Goal: Information Seeking & Learning: Learn about a topic

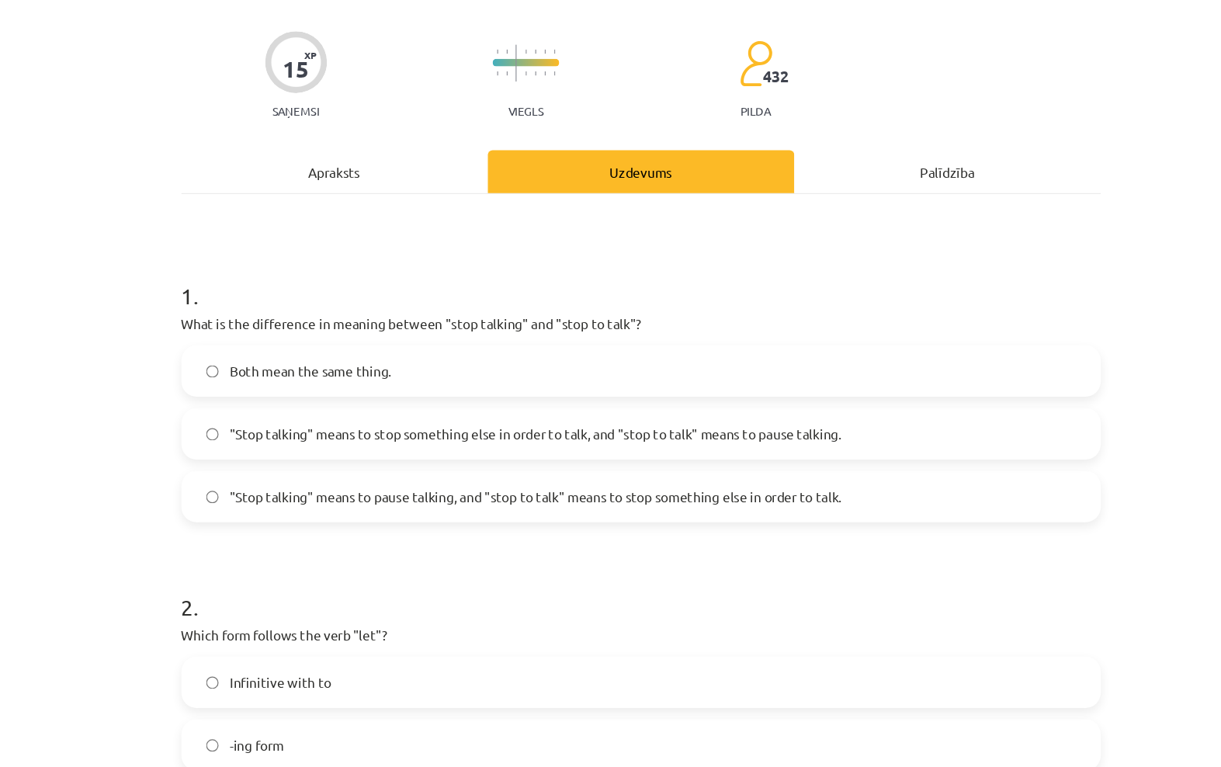
scroll to position [579, 88]
click at [279, 228] on div "Apraksts" at bounding box center [361, 245] width 250 height 35
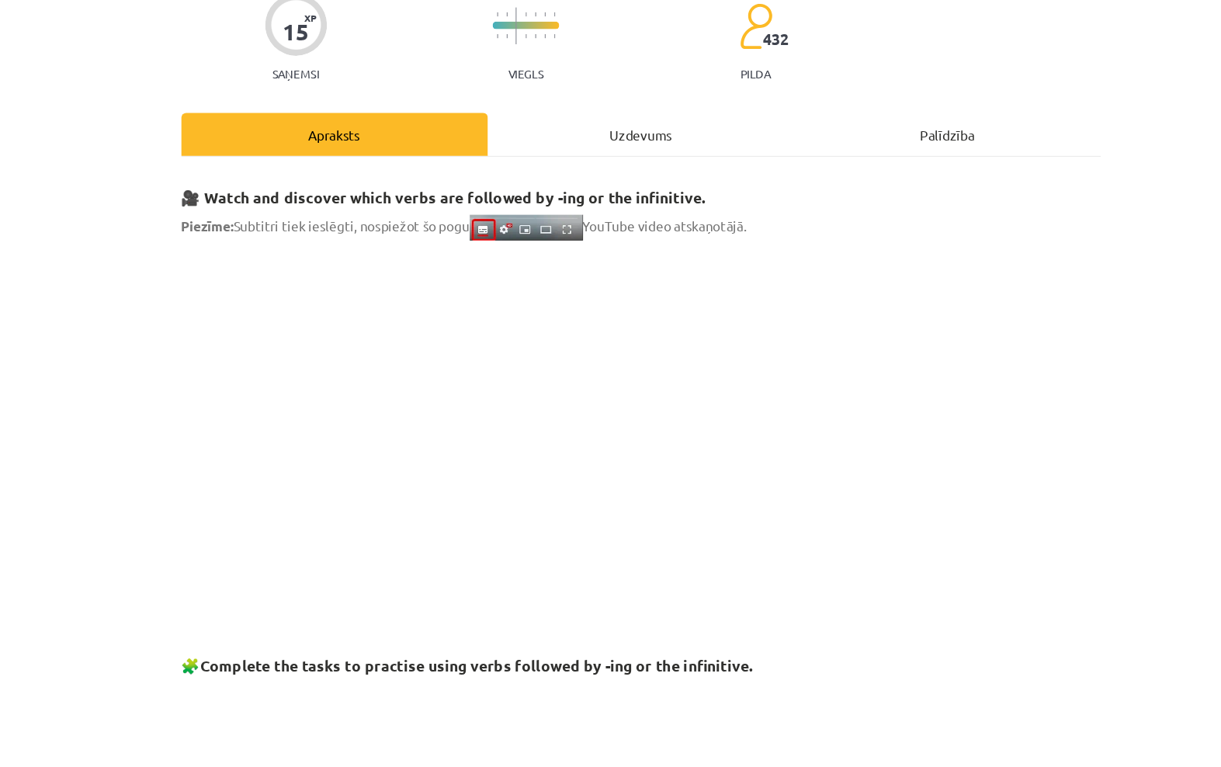
scroll to position [27, 0]
click at [486, 201] on div "Uzdevums" at bounding box center [611, 218] width 250 height 35
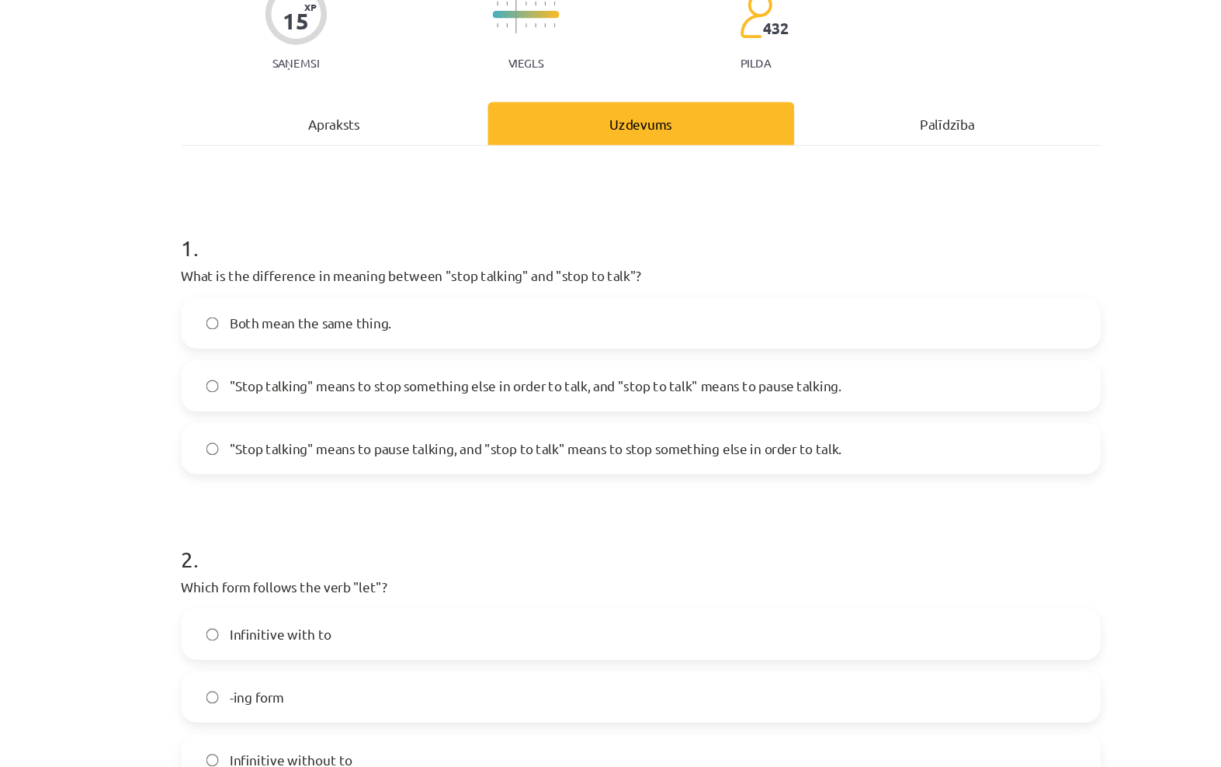
scroll to position [39, 0]
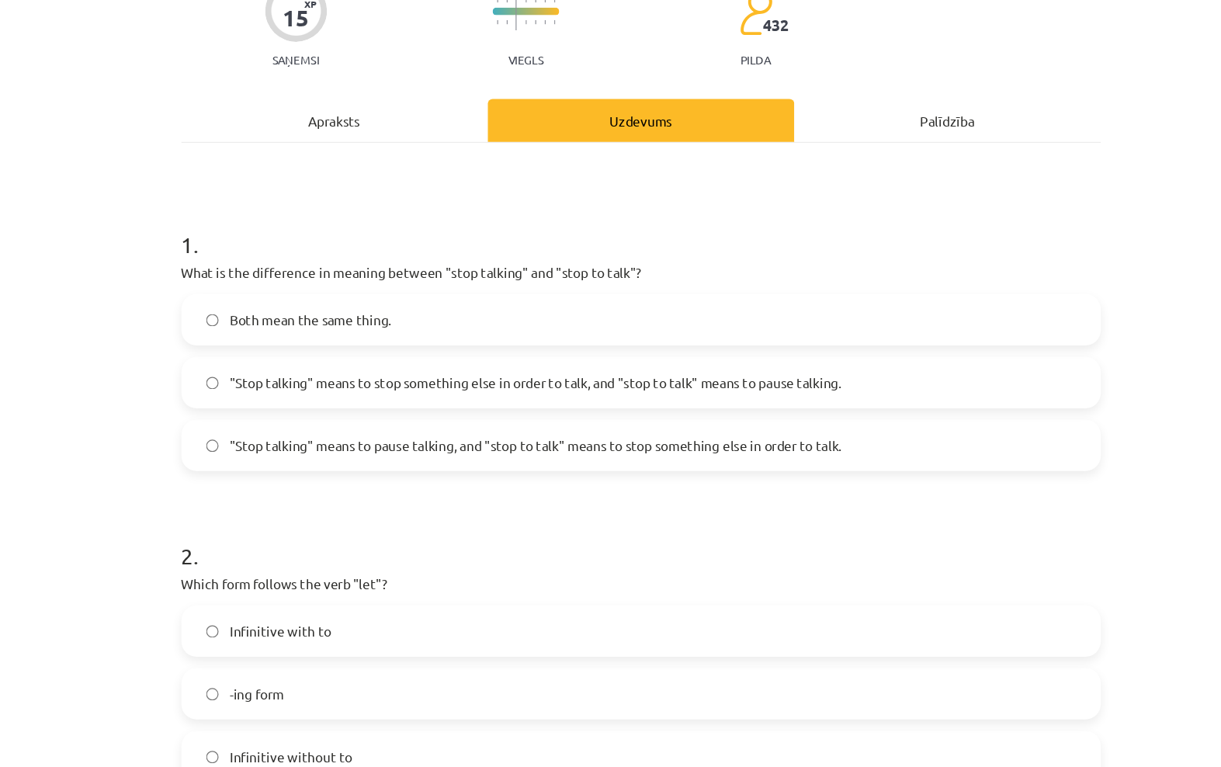
click at [694, 451] on div ""Stop talking" means to pause talking, and "stop to talk" means to stop somethi…" at bounding box center [611, 472] width 750 height 42
click at [685, 453] on label ""Stop talking" means to pause talking, and "stop to talk" means to stop somethi…" at bounding box center [611, 472] width 747 height 39
drag, startPoint x: 150, startPoint y: 198, endPoint x: 375, endPoint y: 286, distance: 241.9
click at [390, 300] on div "1 . What is the difference in meaning between "stop talking" and "stop to talk"…" at bounding box center [611, 381] width 750 height 223
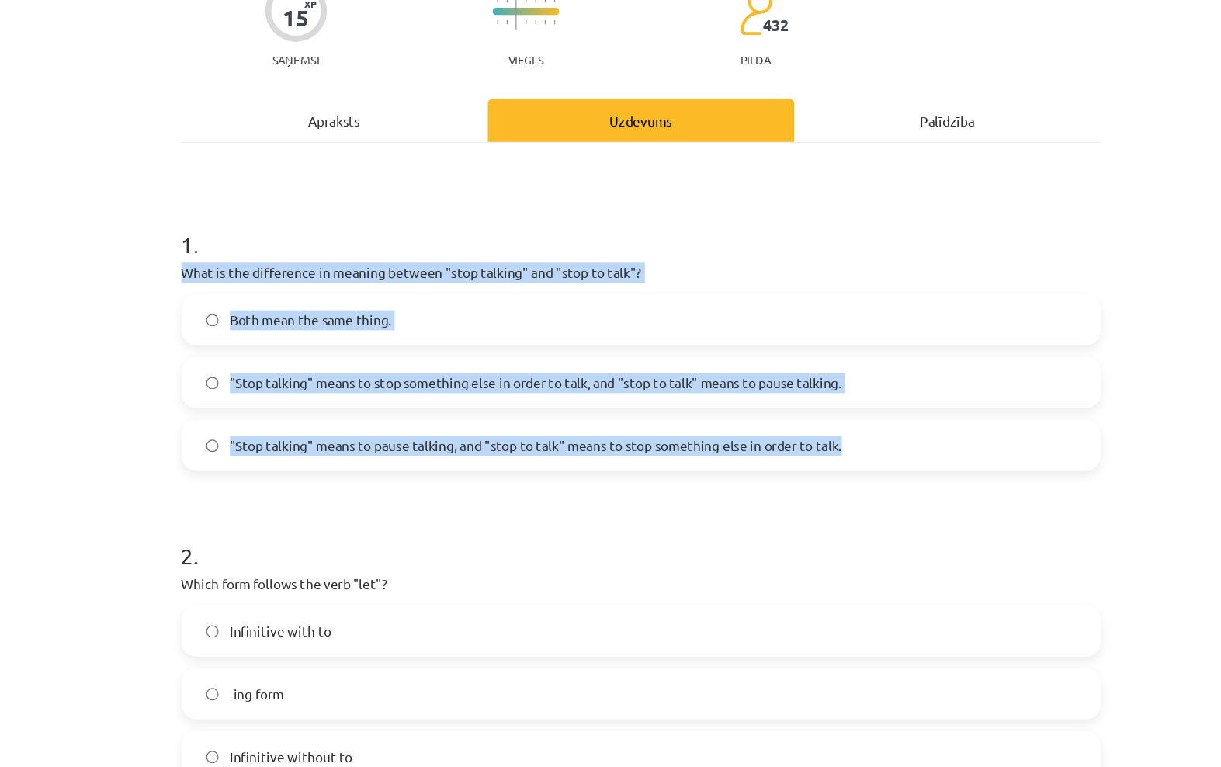
drag, startPoint x: 151, startPoint y: 225, endPoint x: 713, endPoint y: 364, distance: 579.7
click at [713, 364] on div "1 . What is the difference in meaning between "stop talking" and "stop to talk"…" at bounding box center [611, 381] width 750 height 223
copy div "What is the difference in meaning between "stop talking" and "stop to talk"? Bo…"
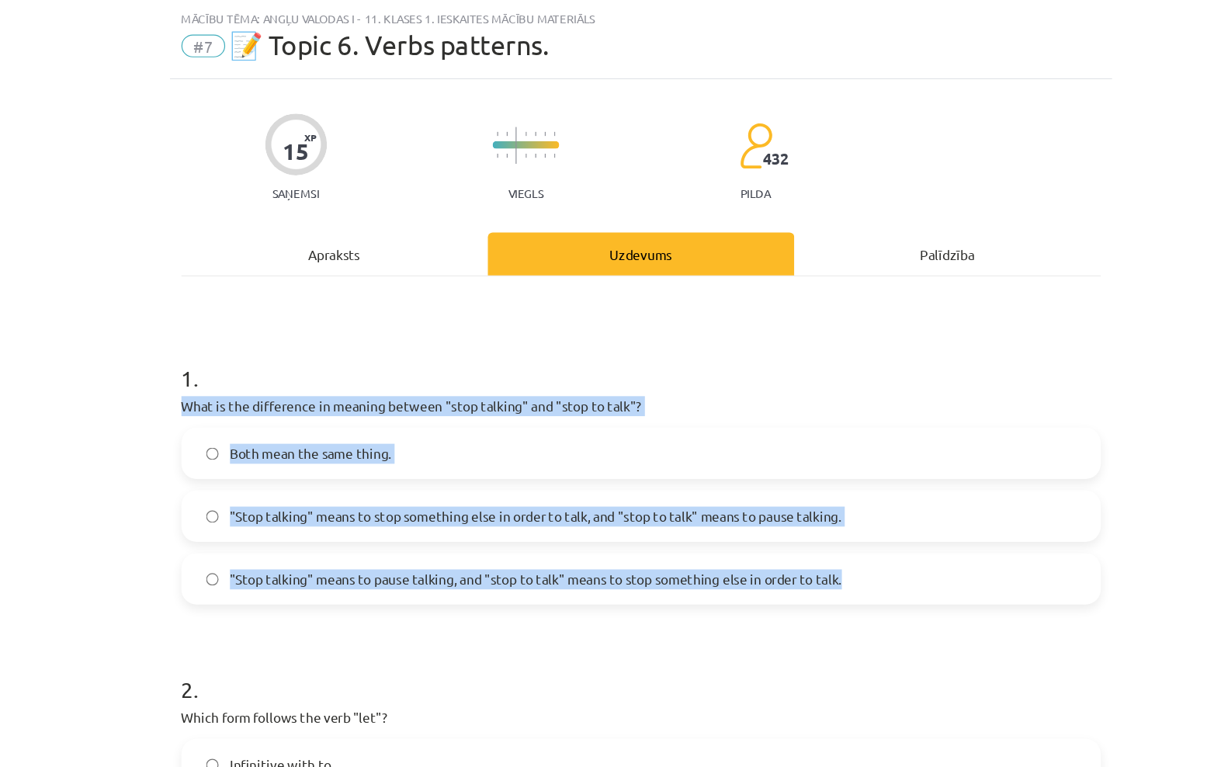
scroll to position [0, 0]
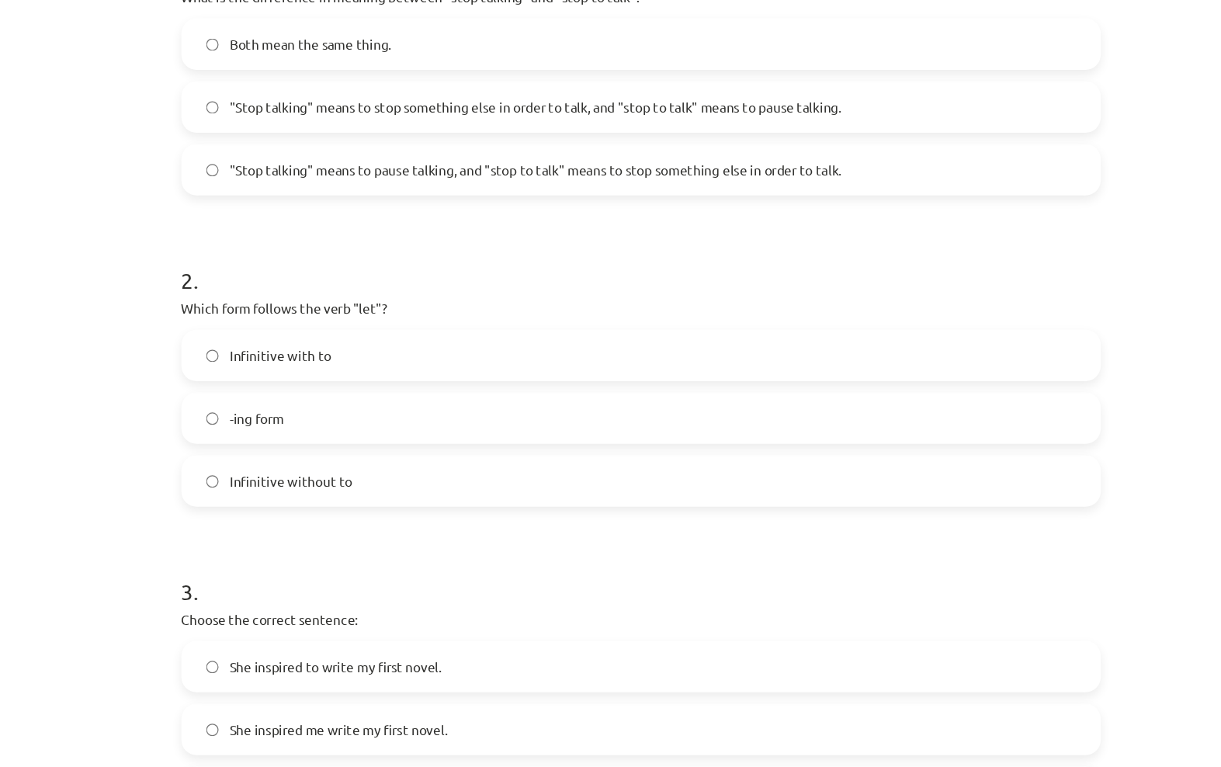
scroll to position [373, 0]
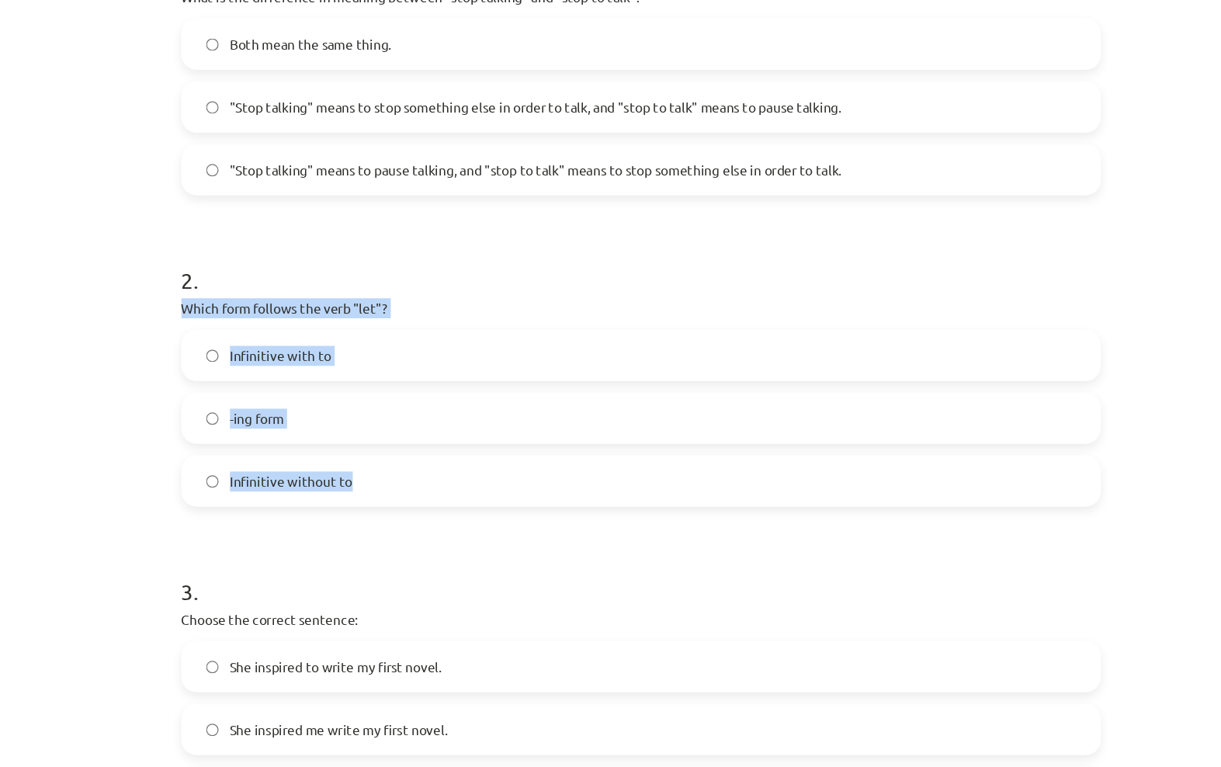
drag, startPoint x: 144, startPoint y: 248, endPoint x: 347, endPoint y: 380, distance: 242.4
click at [346, 394] on div "15 XP Saņemsi Viegls 432 pilda Apraksts Uzdevums Palīdzība 1 . What is the diff…" at bounding box center [611, 523] width 768 height 1585
copy div "Which form follows the verb "let"? Infinitive with to -ing form Infinitive with…"
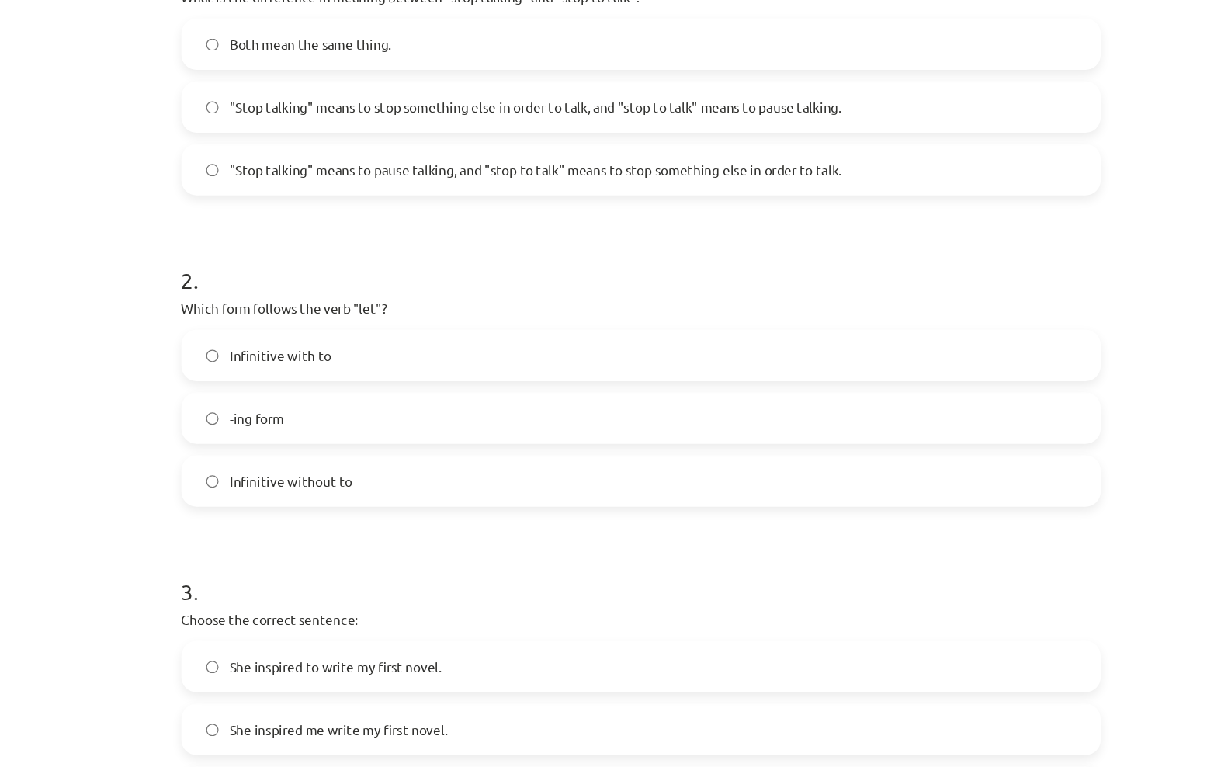
click at [372, 415] on form "1 . What is the difference in meaning between "stop talking" and "stop to talk"…" at bounding box center [611, 555] width 750 height 1238
click at [372, 409] on label "Infinitive without to" at bounding box center [611, 392] width 747 height 39
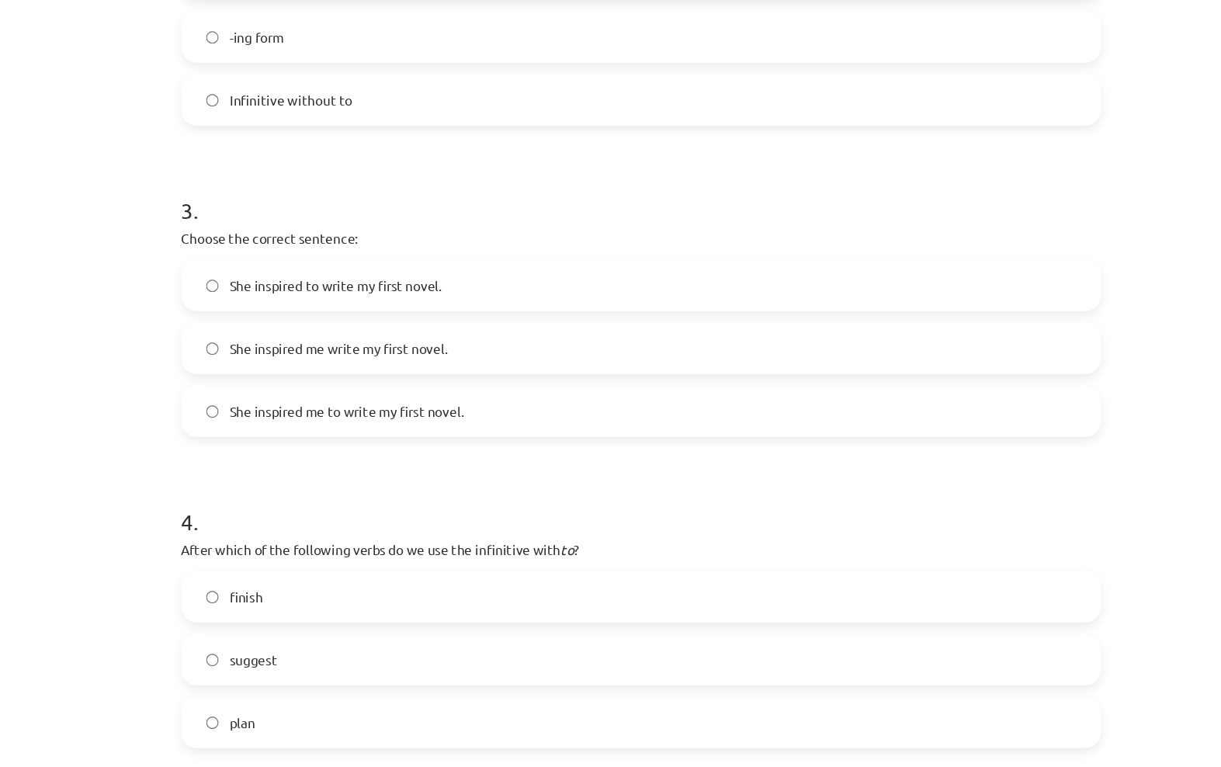
scroll to position [683, 0]
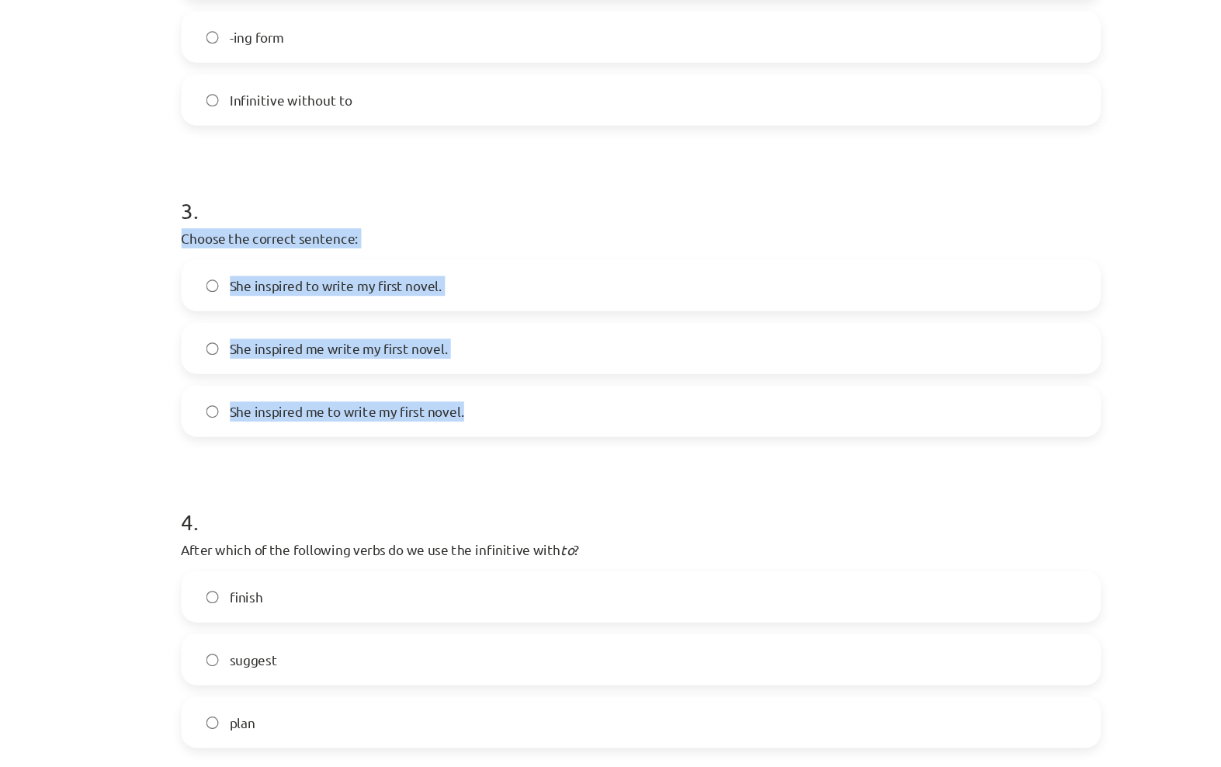
drag, startPoint x: 150, startPoint y: 193, endPoint x: 487, endPoint y: 339, distance: 367.8
click at [487, 338] on div "3 . Choose the correct sentence: She inspired to write my first novel. She insp…" at bounding box center [611, 245] width 750 height 223
copy div "Choose the correct sentence: She inspired to write my first novel. She inspired…"
click at [352, 345] on label "She inspired me to write my first novel." at bounding box center [611, 335] width 747 height 39
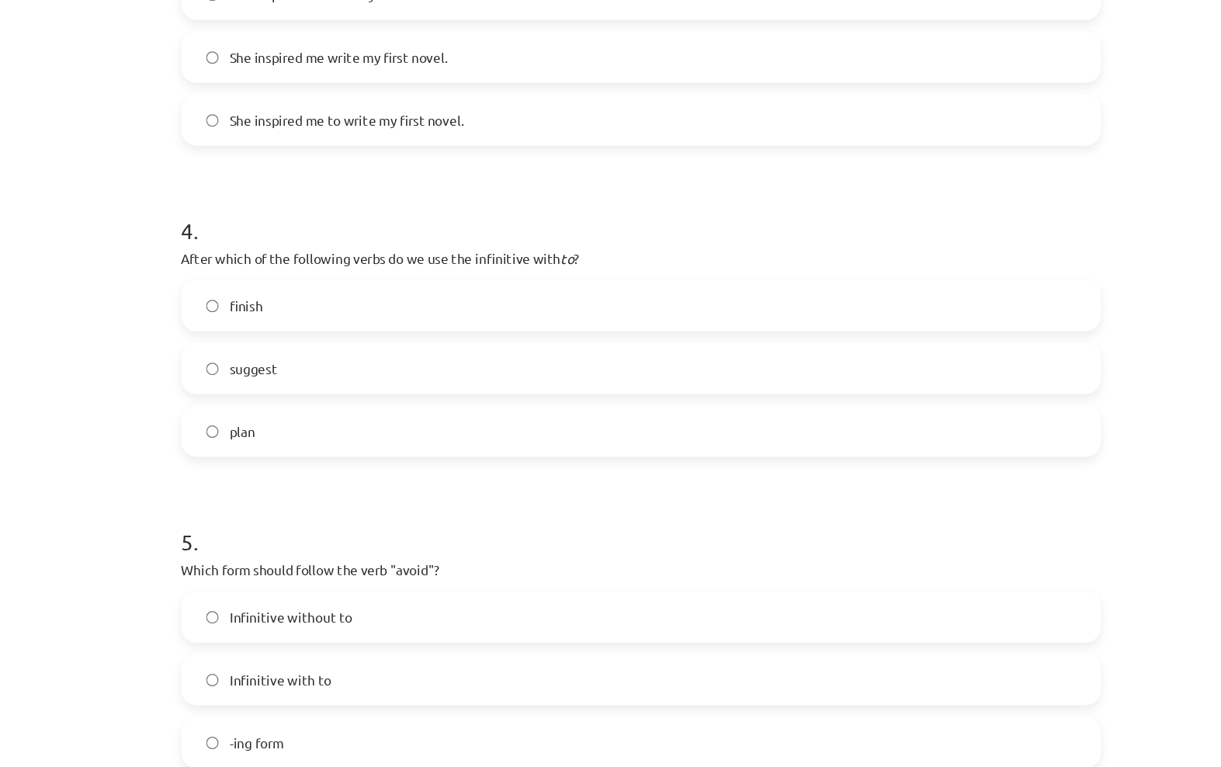
scroll to position [919, 0]
drag, startPoint x: 743, startPoint y: 434, endPoint x: 745, endPoint y: 317, distance: 116.5
click at [745, 317] on form "1 . What is the difference in meaning between "stop talking" and "stop to talk"…" at bounding box center [611, 9] width 750 height 1238
click at [945, 420] on div "Mācību tēma: Angļu valodas i - 11. klases 1. ieskaites mācību materiāls #7 📝 To…" at bounding box center [610, 383] width 1221 height 767
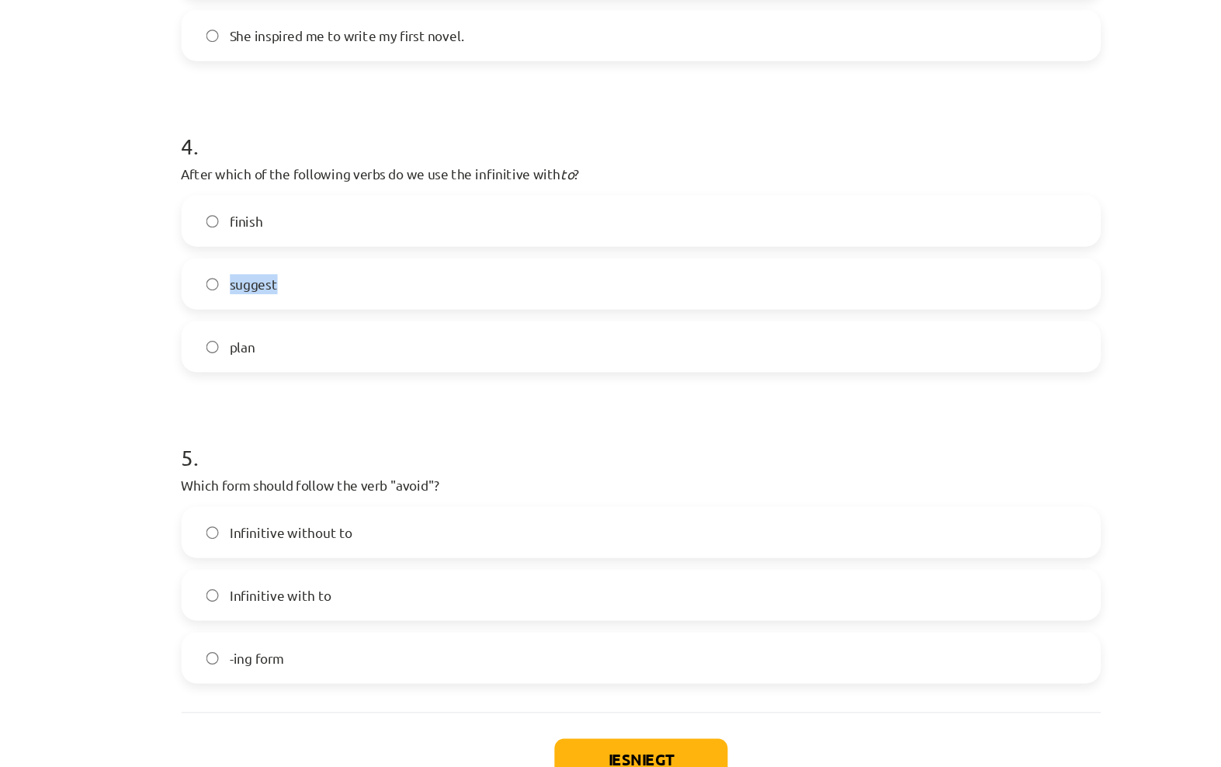
drag, startPoint x: 186, startPoint y: 236, endPoint x: 251, endPoint y: 246, distance: 66.7
click at [251, 283] on label "suggest" at bounding box center [611, 302] width 747 height 39
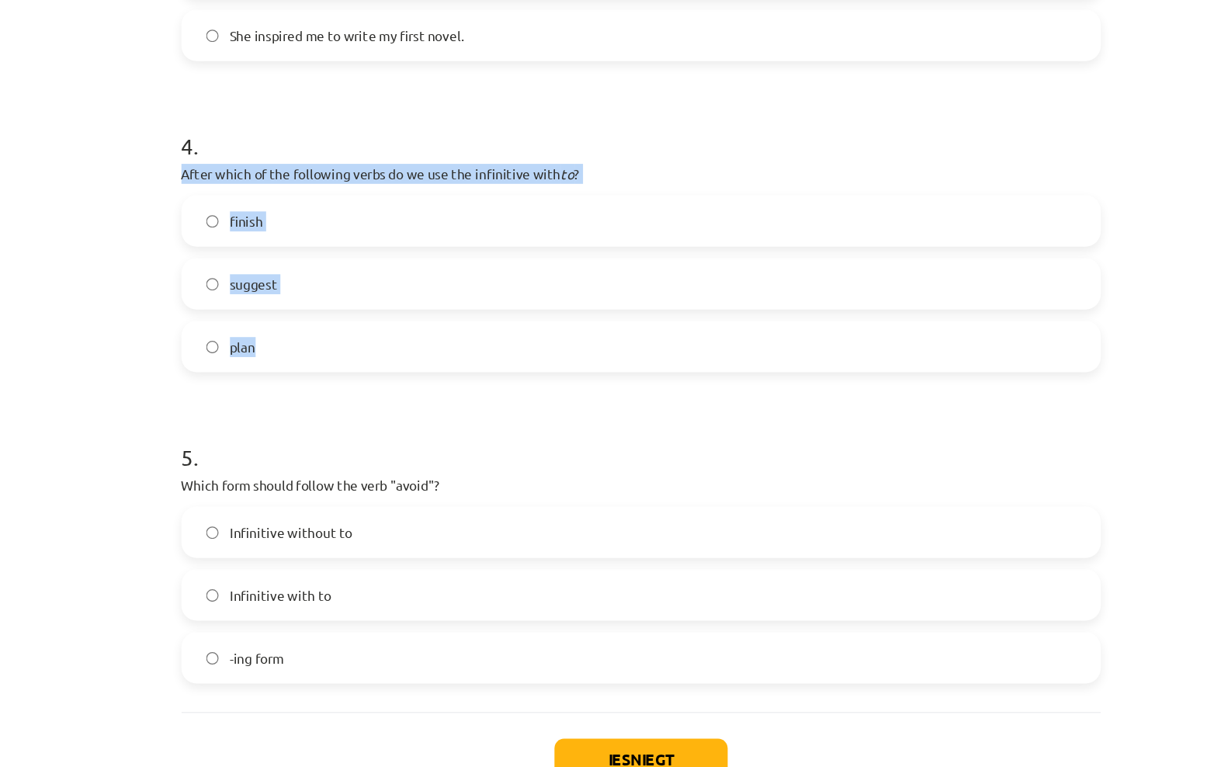
drag, startPoint x: 146, startPoint y: 140, endPoint x: 261, endPoint y: 300, distance: 196.3
copy div "After which of the following verbs do we use the infinitive with to ? finish su…"
click at [0, 0] on html "0 Dāvanas 2156 mP 141 xp [PERSON_NAME] Sākums Aktuāli Kā mācīties [PERSON_NAME]…" at bounding box center [610, 383] width 1221 height 767
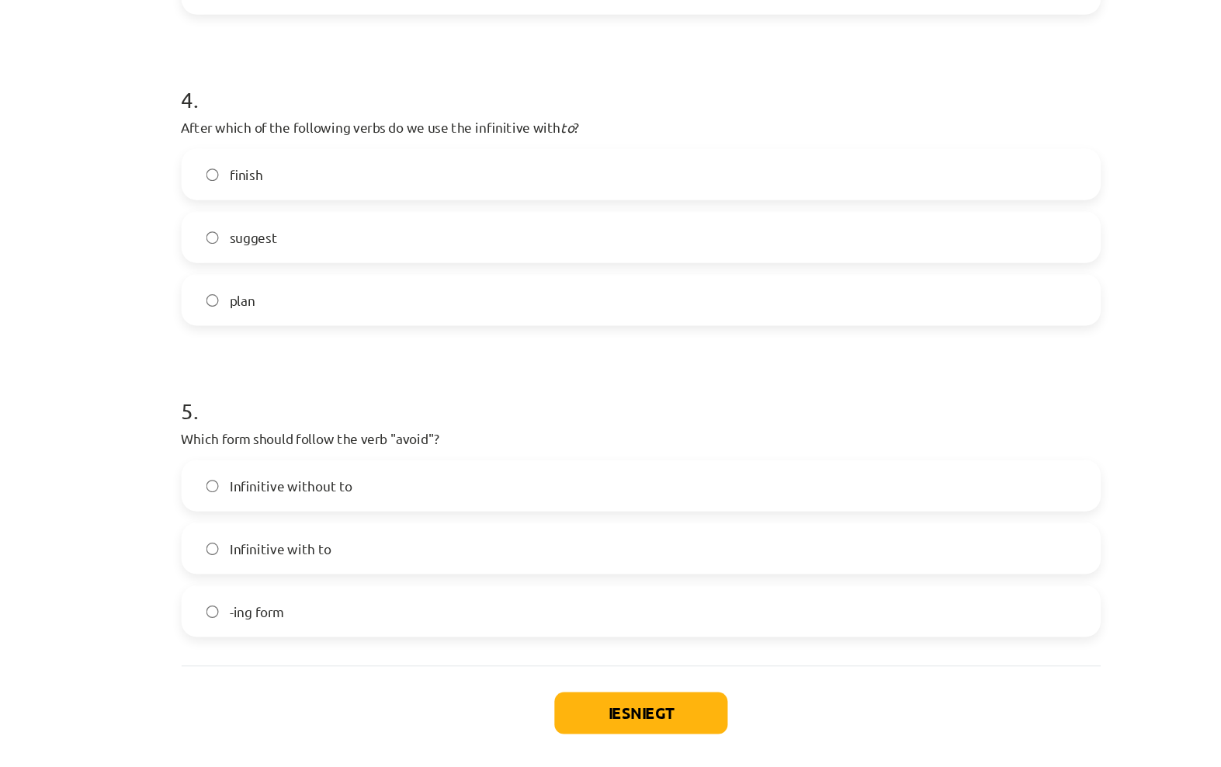
scroll to position [52, 0]
click at [238, 334] on label "plan" at bounding box center [611, 353] width 747 height 39
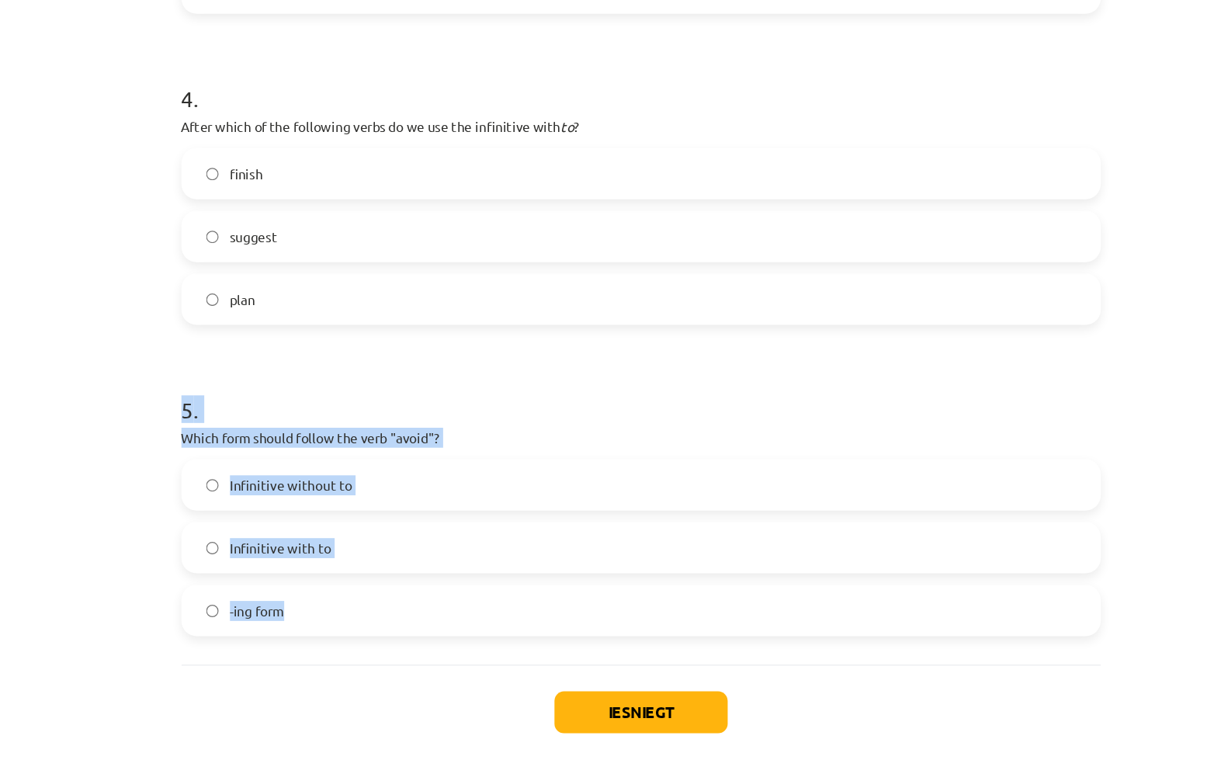
drag, startPoint x: 151, startPoint y: 331, endPoint x: 231, endPoint y: 514, distance: 199.2
click at [236, 514] on div "5 . Which form should follow the verb "avoid"? Infinitive without to Infinitive…" at bounding box center [611, 516] width 750 height 223
copy div "5 . Which form should follow the verb "avoid"? Infinitive without to Infinitive…"
click at [249, 405] on h1 "5 ." at bounding box center [611, 429] width 750 height 48
click at [252, 405] on h1 "5 ." at bounding box center [611, 429] width 750 height 48
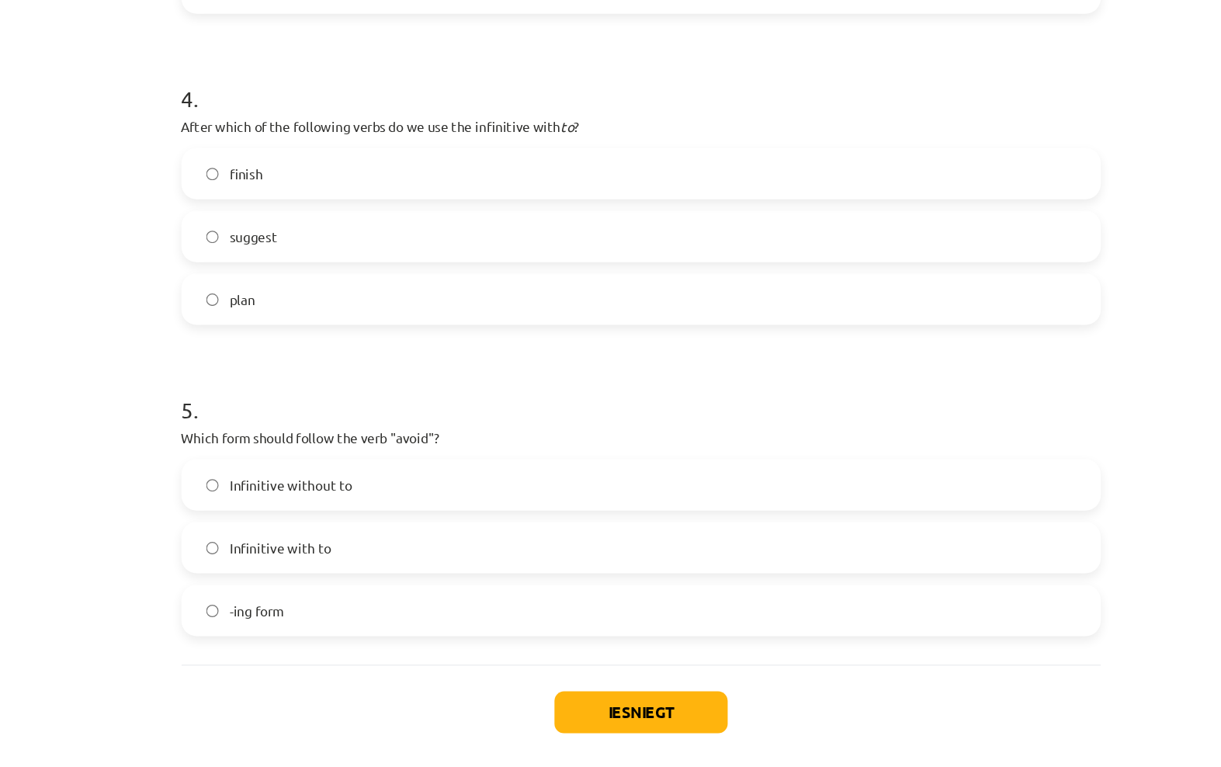
click at [336, 458] on p "Which form should follow the verb "avoid"?" at bounding box center [611, 466] width 750 height 16
click at [276, 599] on span "-ing form" at bounding box center [298, 607] width 44 height 16
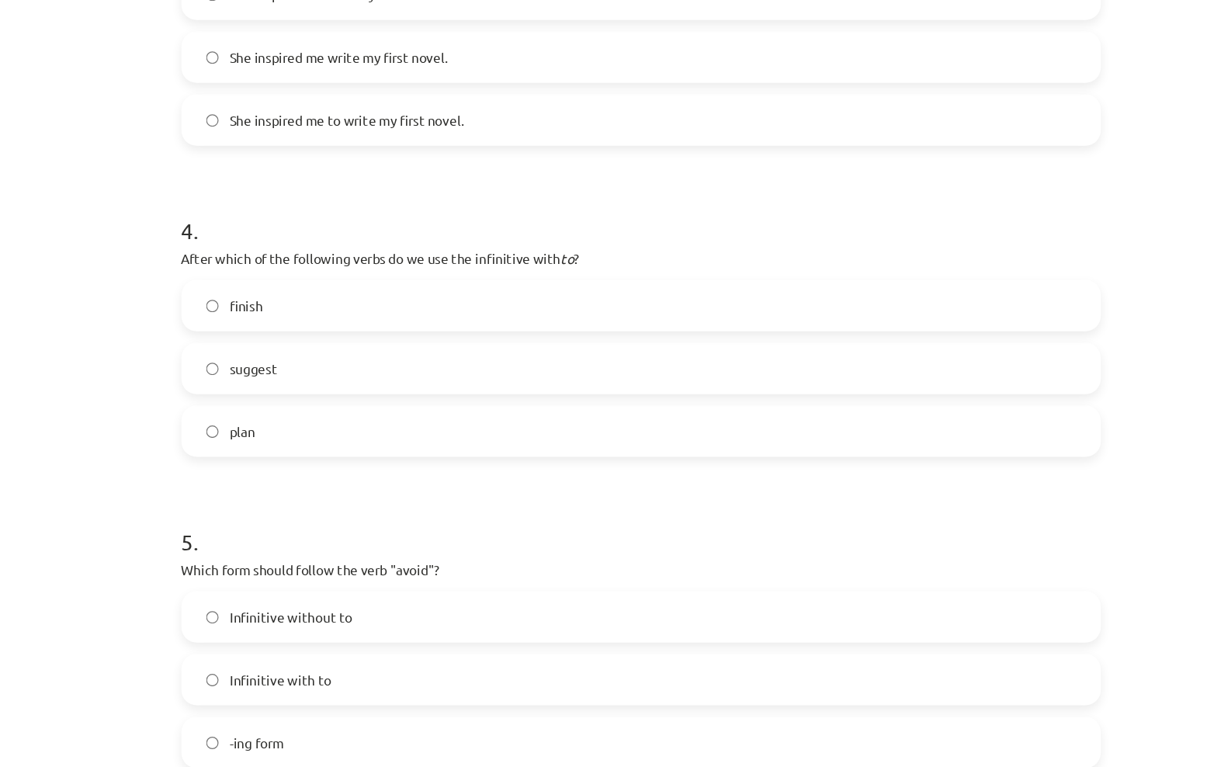
scroll to position [919, 0]
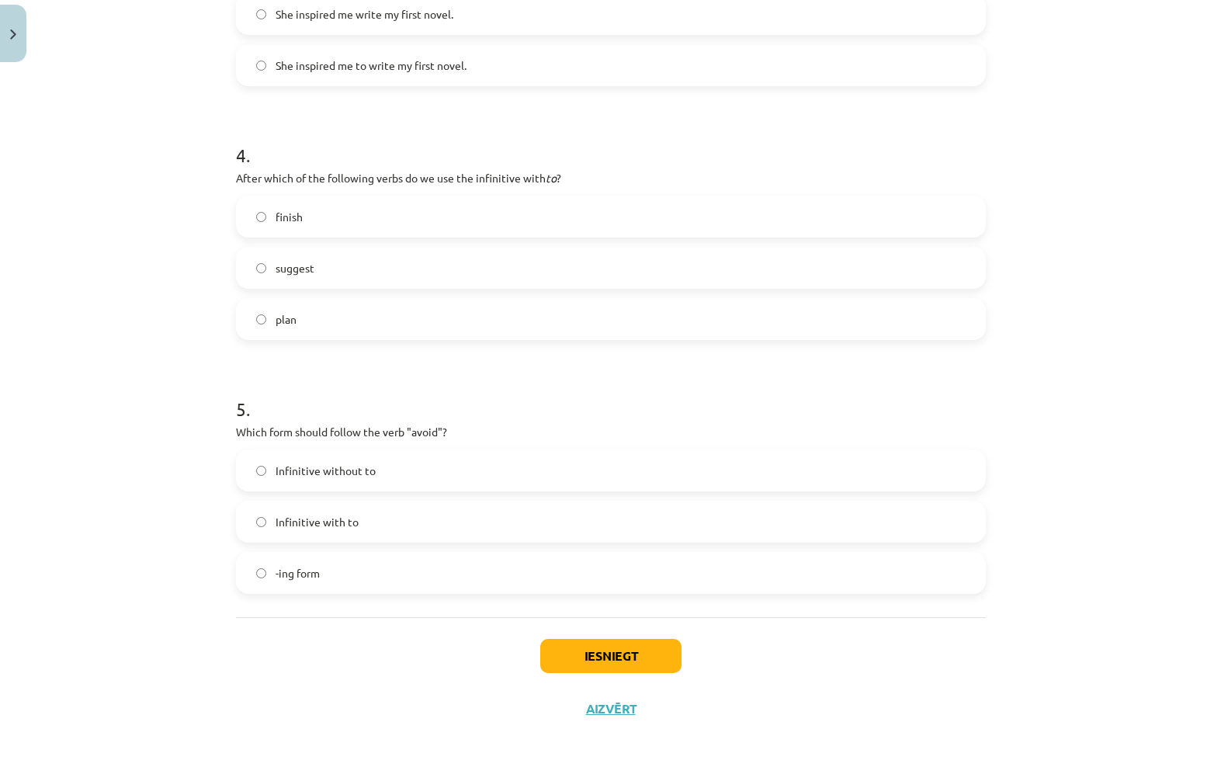
click at [613, 679] on div "Iesniegt Aizvērt" at bounding box center [611, 705] width 750 height 109
click at [616, 685] on div "Iesniegt Aizvērt" at bounding box center [611, 705] width 750 height 109
click at [616, 688] on div "Iesniegt Aizvērt" at bounding box center [611, 705] width 750 height 109
click at [616, 689] on div "Iesniegt Aizvērt" at bounding box center [611, 705] width 750 height 109
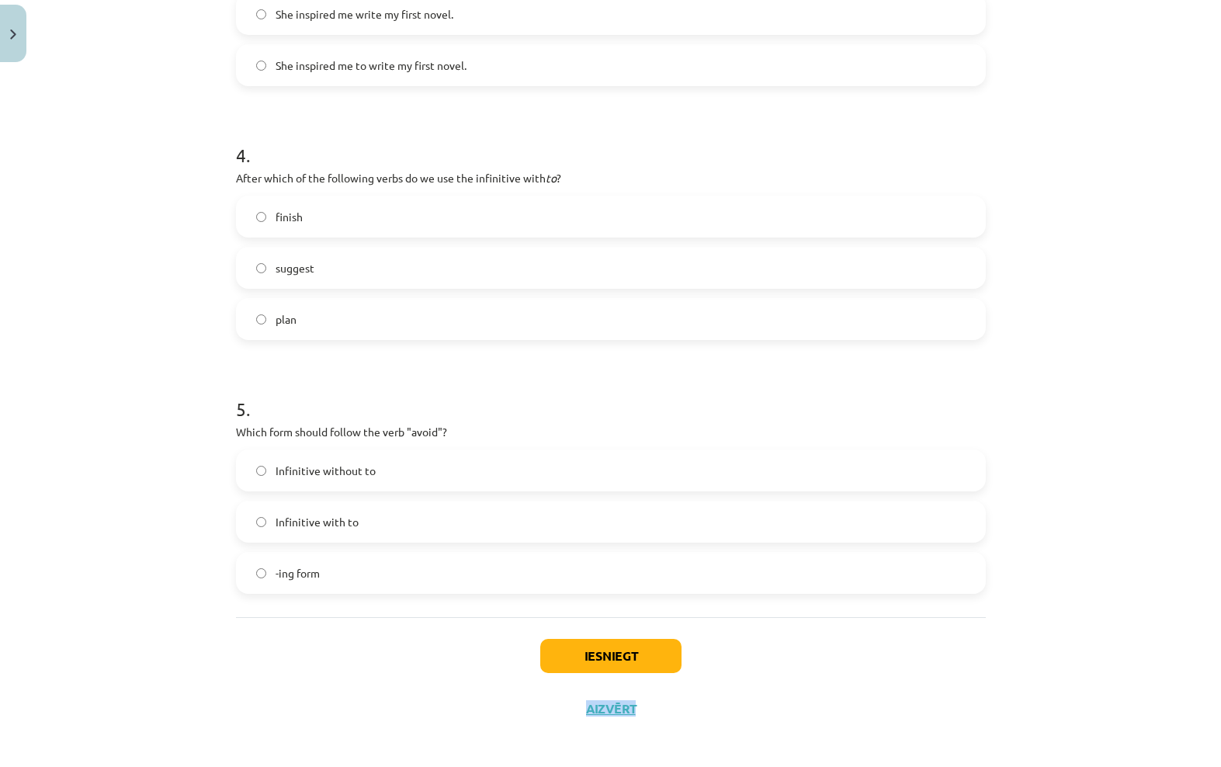
click at [717, 695] on div "Iesniegt Aizvērt" at bounding box center [611, 705] width 750 height 109
click at [628, 690] on div "Iesniegt Aizvērt" at bounding box center [611, 705] width 750 height 109
click at [619, 692] on div "Iesniegt Aizvērt" at bounding box center [611, 705] width 750 height 109
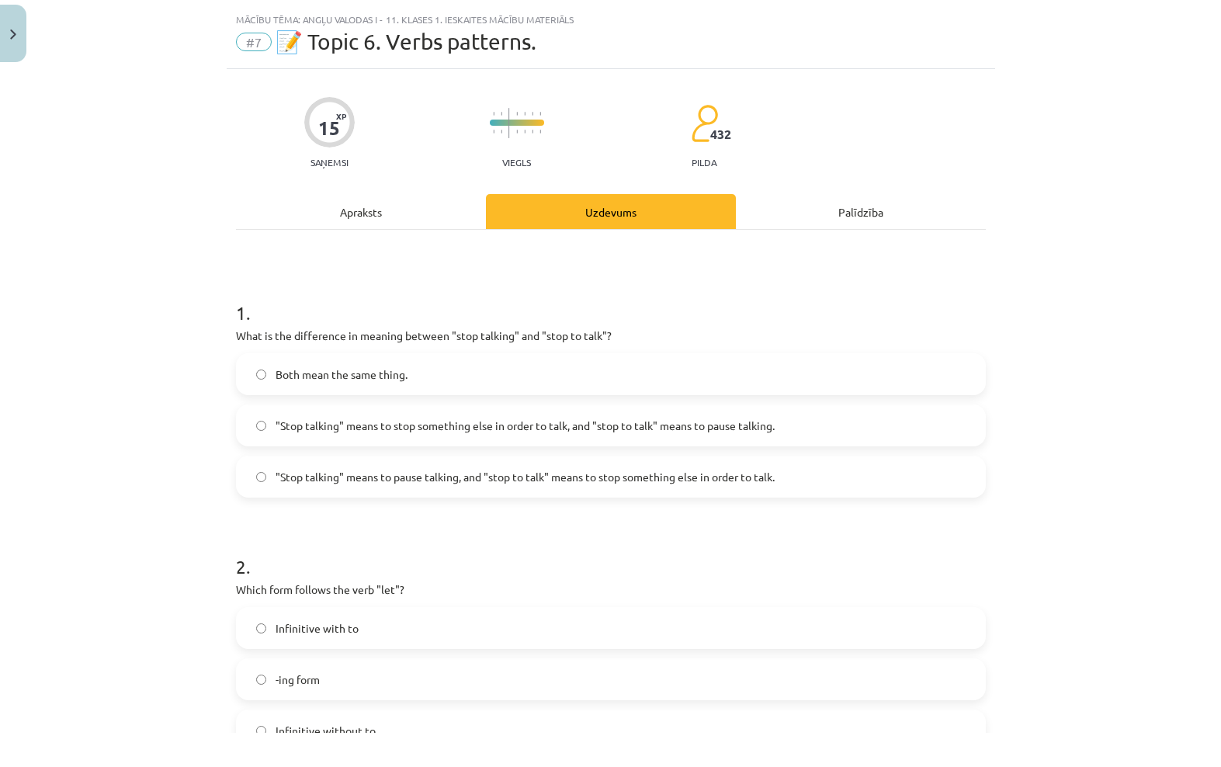
scroll to position [-1, 0]
click at [12, 54] on button "Close" at bounding box center [13, 67] width 26 height 57
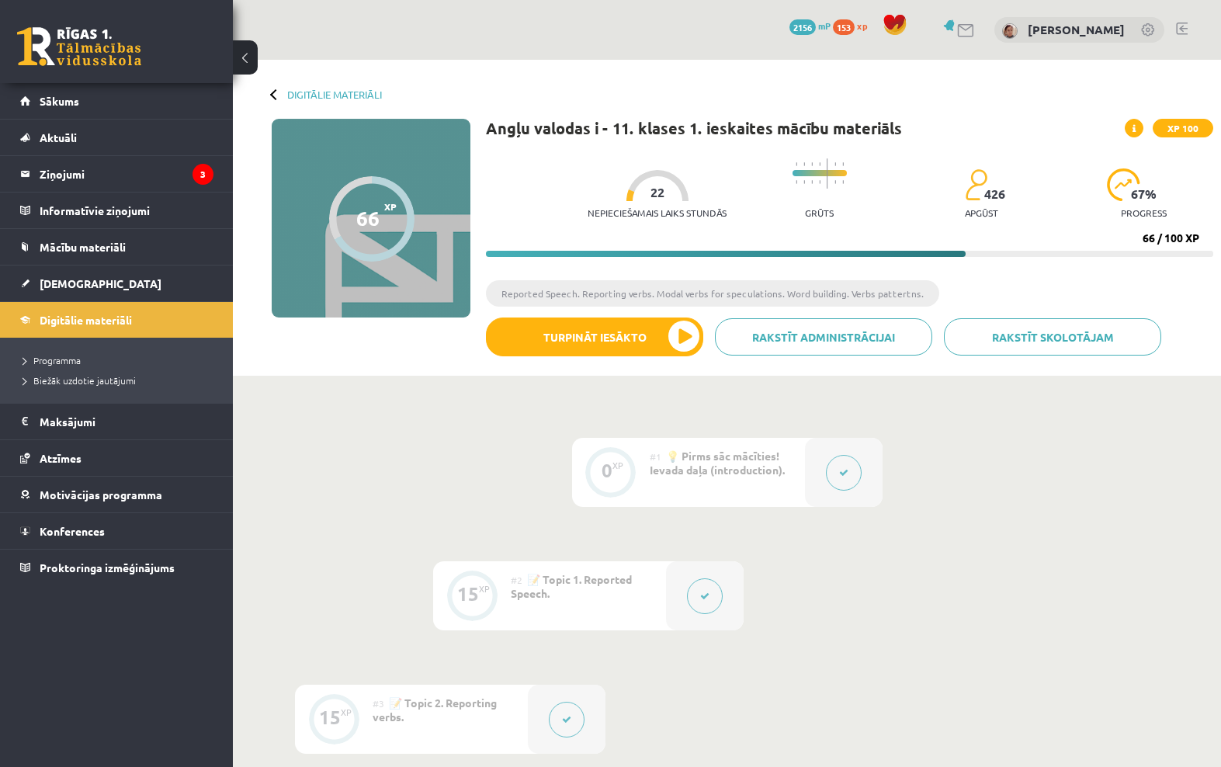
scroll to position [34, 0]
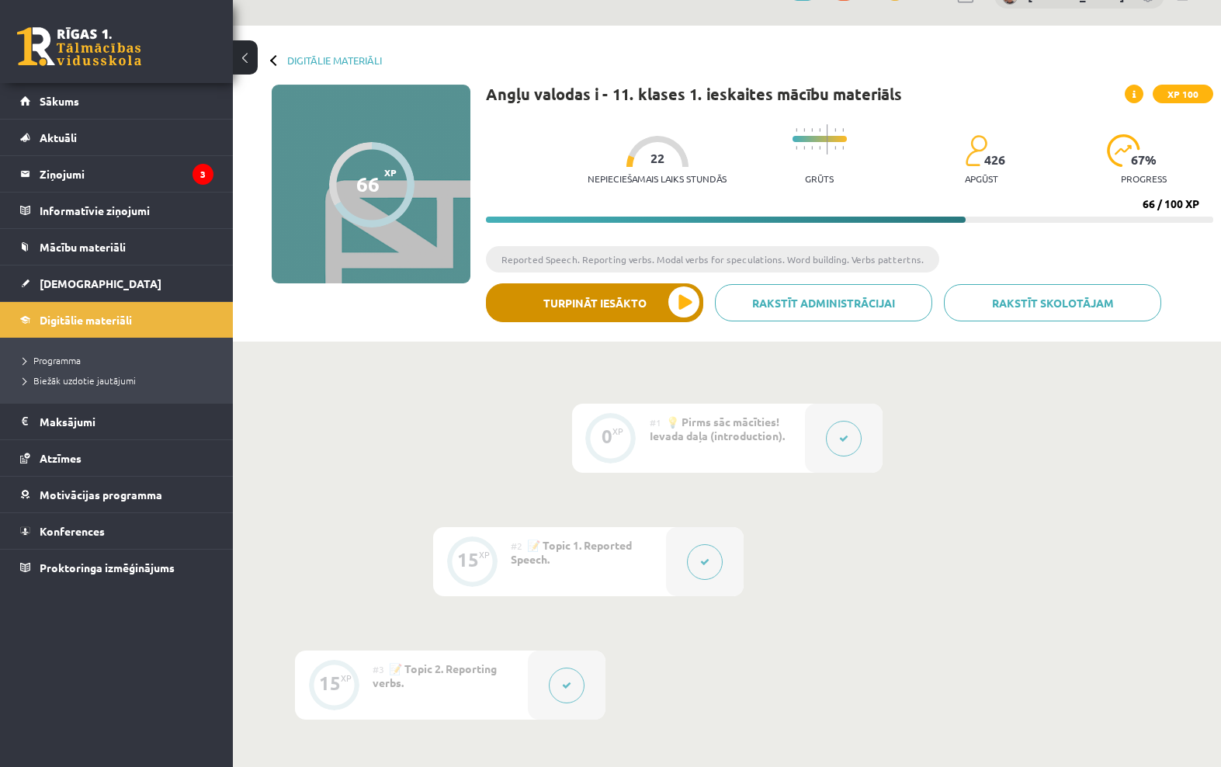
click at [671, 313] on button "Turpināt iesākto" at bounding box center [594, 302] width 217 height 39
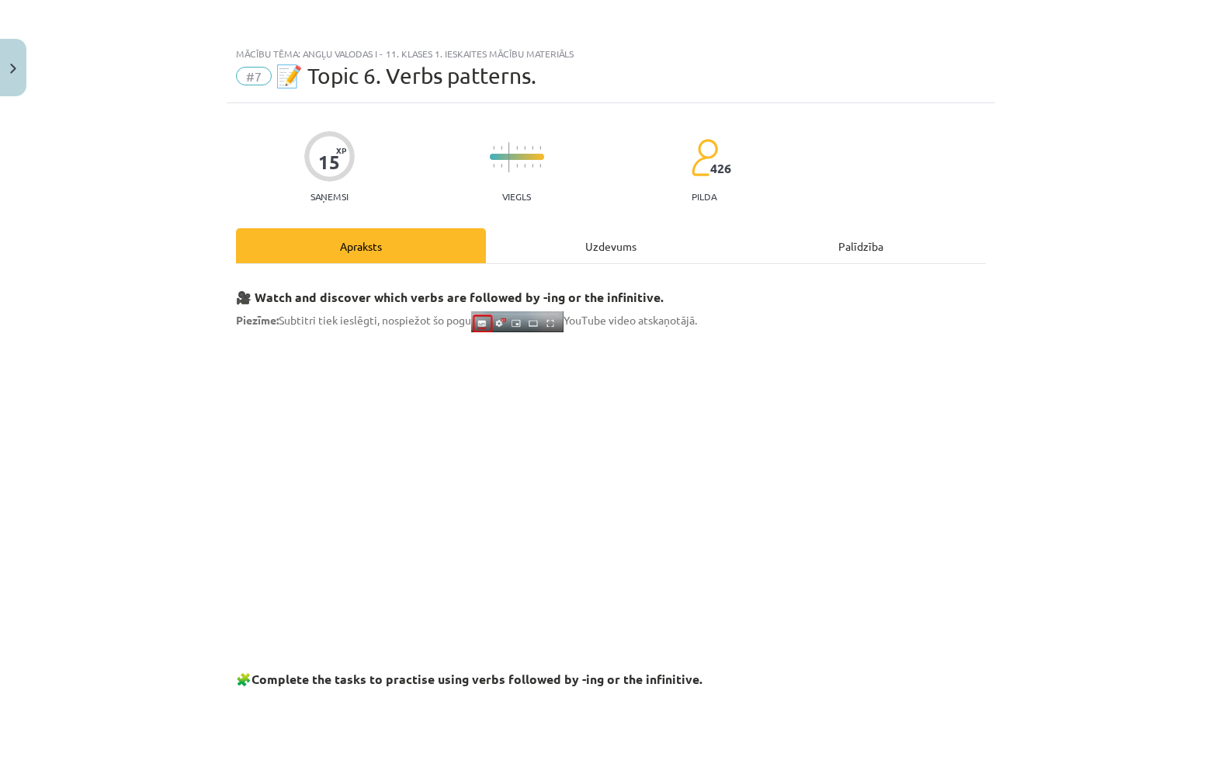
click at [521, 259] on div "Uzdevums" at bounding box center [611, 245] width 250 height 35
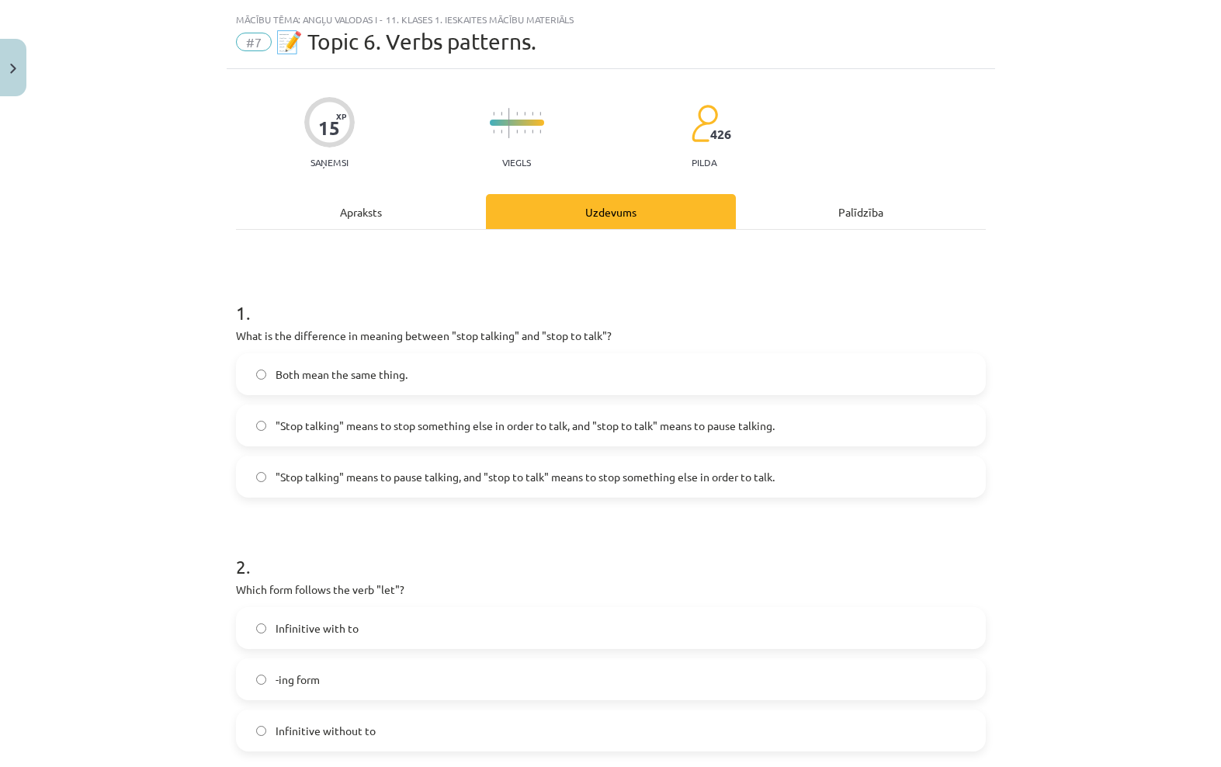
scroll to position [39, 0]
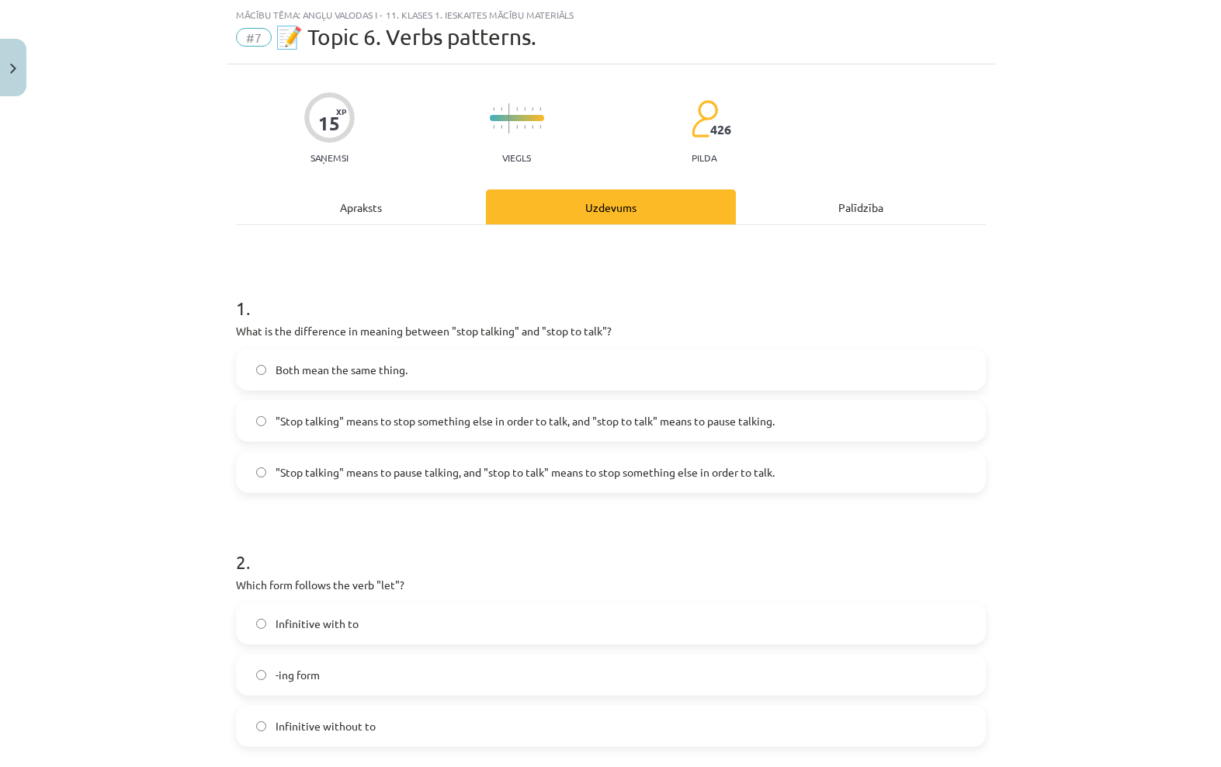
click at [512, 473] on span ""Stop talking" means to pause talking, and "stop to talk" means to stop somethi…" at bounding box center [525, 472] width 499 height 16
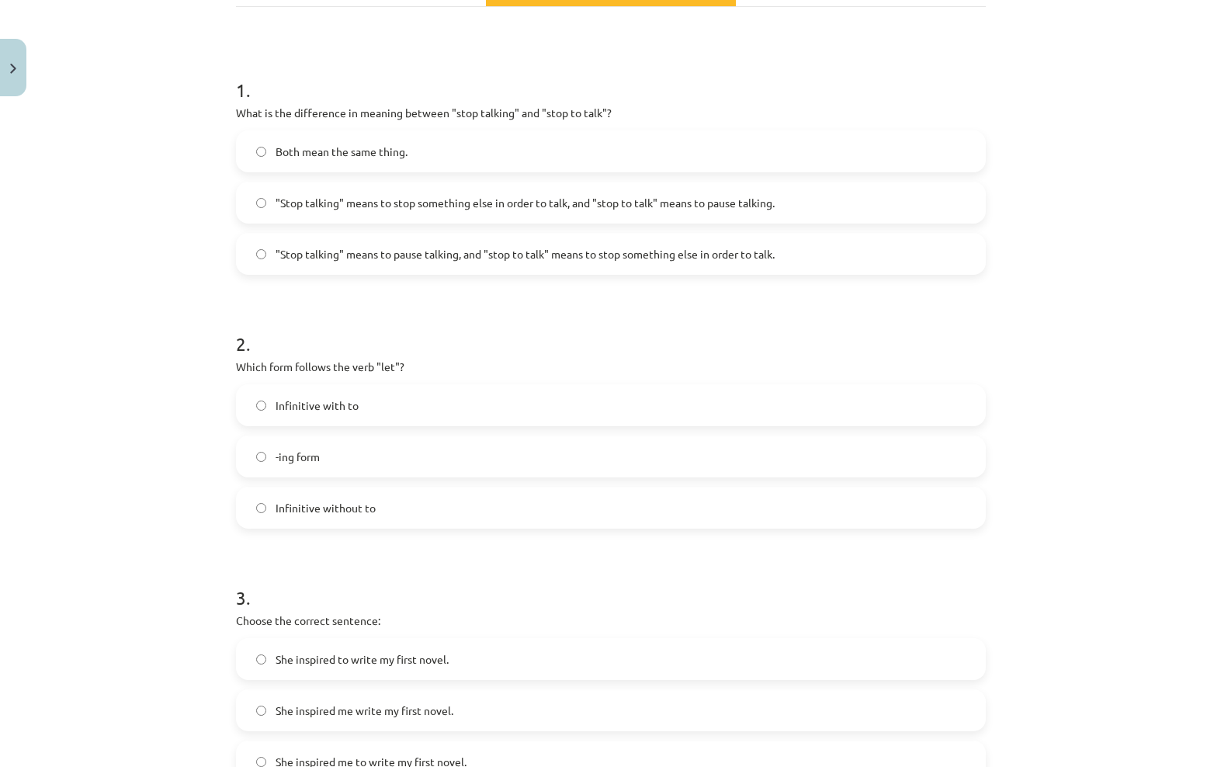
scroll to position [257, 0]
click at [420, 529] on form "1 . What is the difference in meaning between "stop talking" and "stop to talk"…" at bounding box center [611, 671] width 750 height 1238
click at [432, 513] on label "Infinitive without to" at bounding box center [611, 507] width 747 height 39
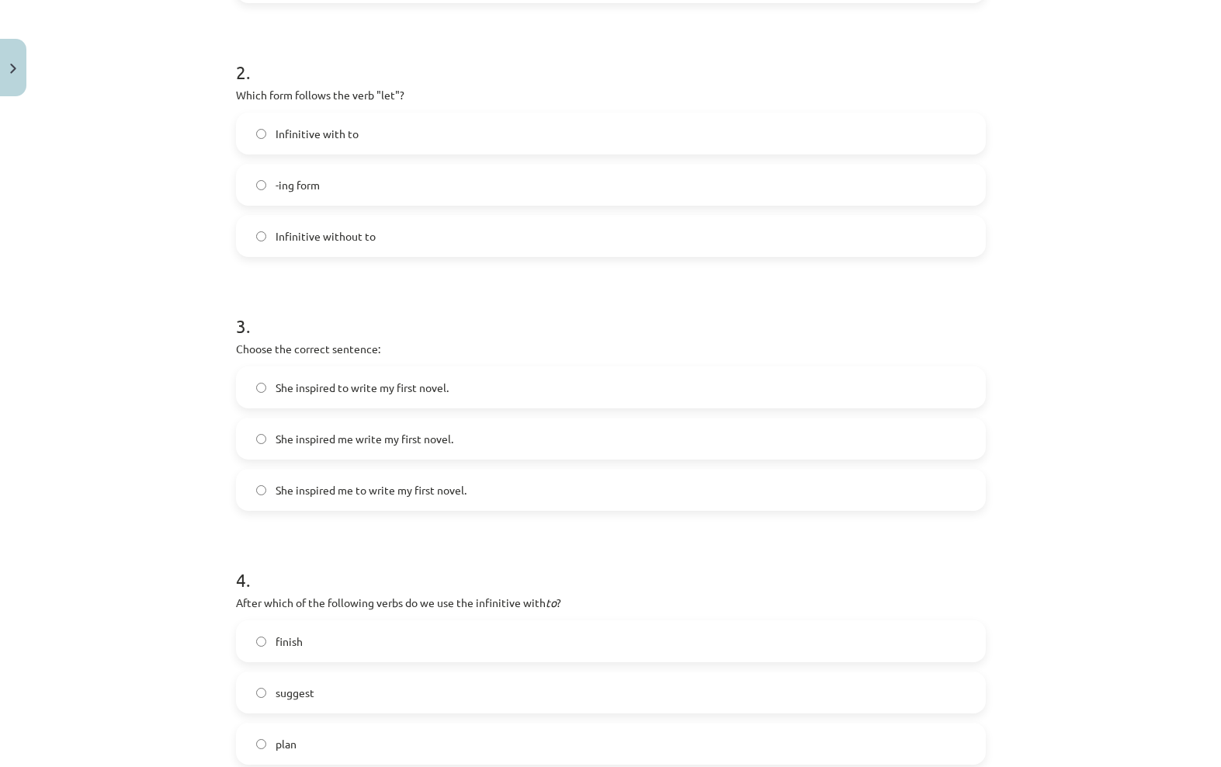
click at [462, 493] on span "She inspired me to write my first novel." at bounding box center [371, 490] width 191 height 16
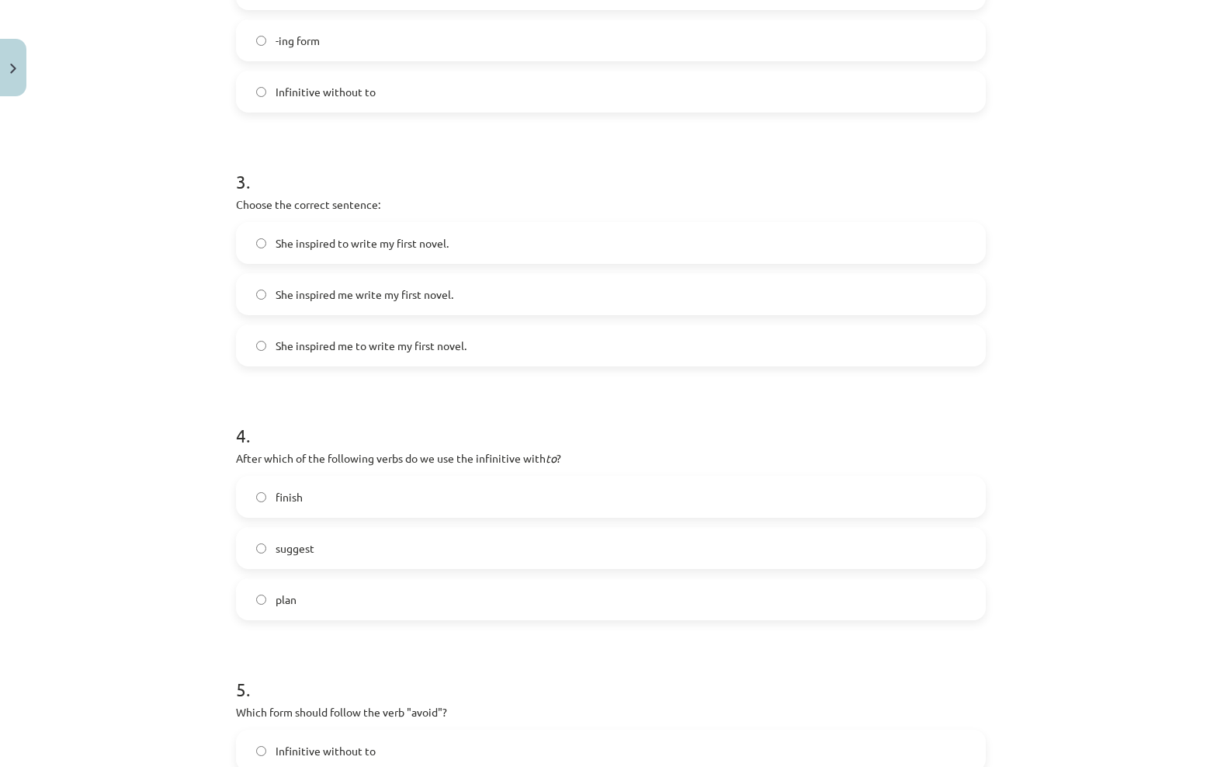
scroll to position [673, 0]
click at [562, 610] on label "plan" at bounding box center [611, 599] width 747 height 39
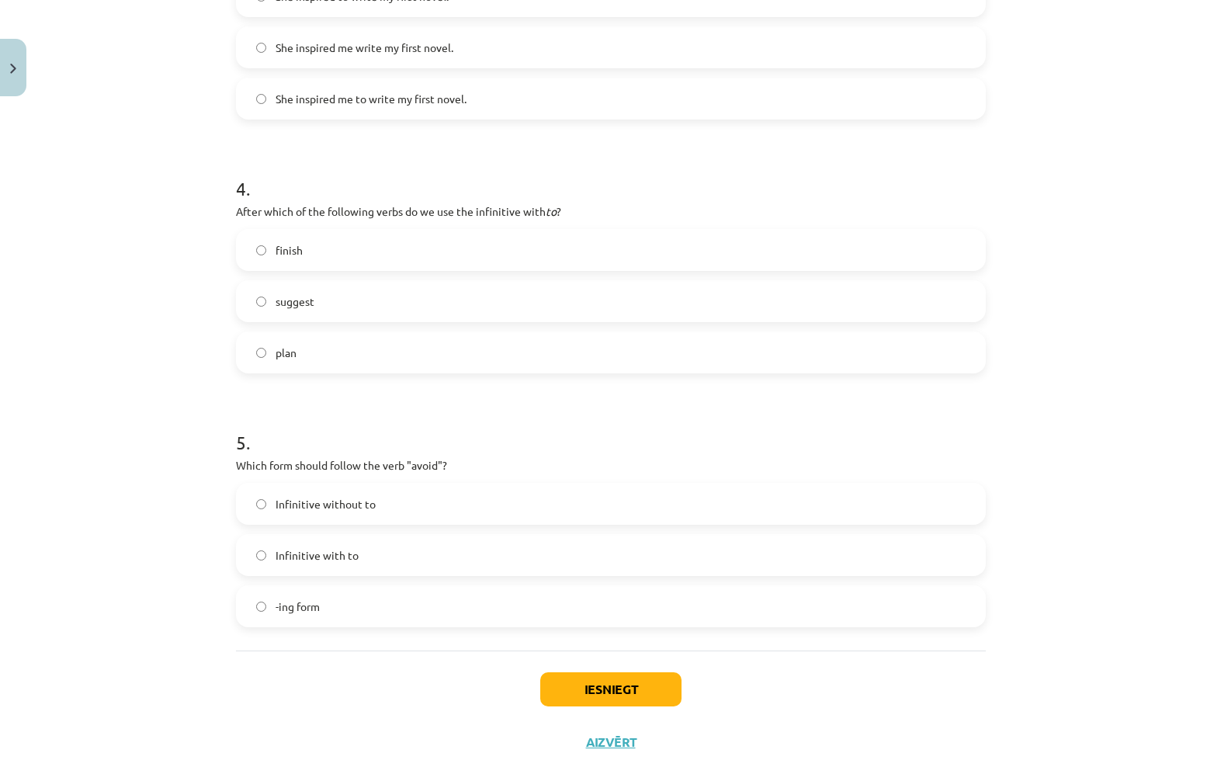
scroll to position [919, 0]
click at [393, 605] on label "-ing form" at bounding box center [611, 607] width 747 height 39
click at [592, 685] on button "Iesniegt" at bounding box center [610, 690] width 141 height 34
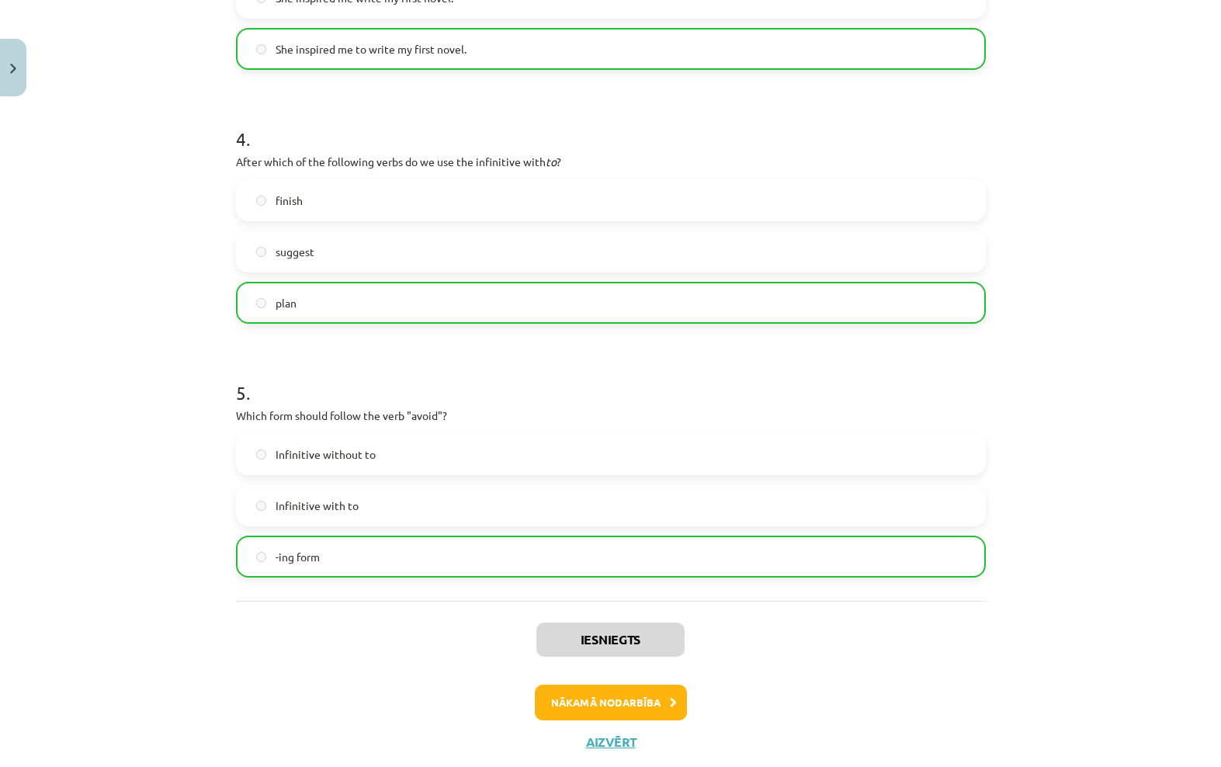
scroll to position [968, 0]
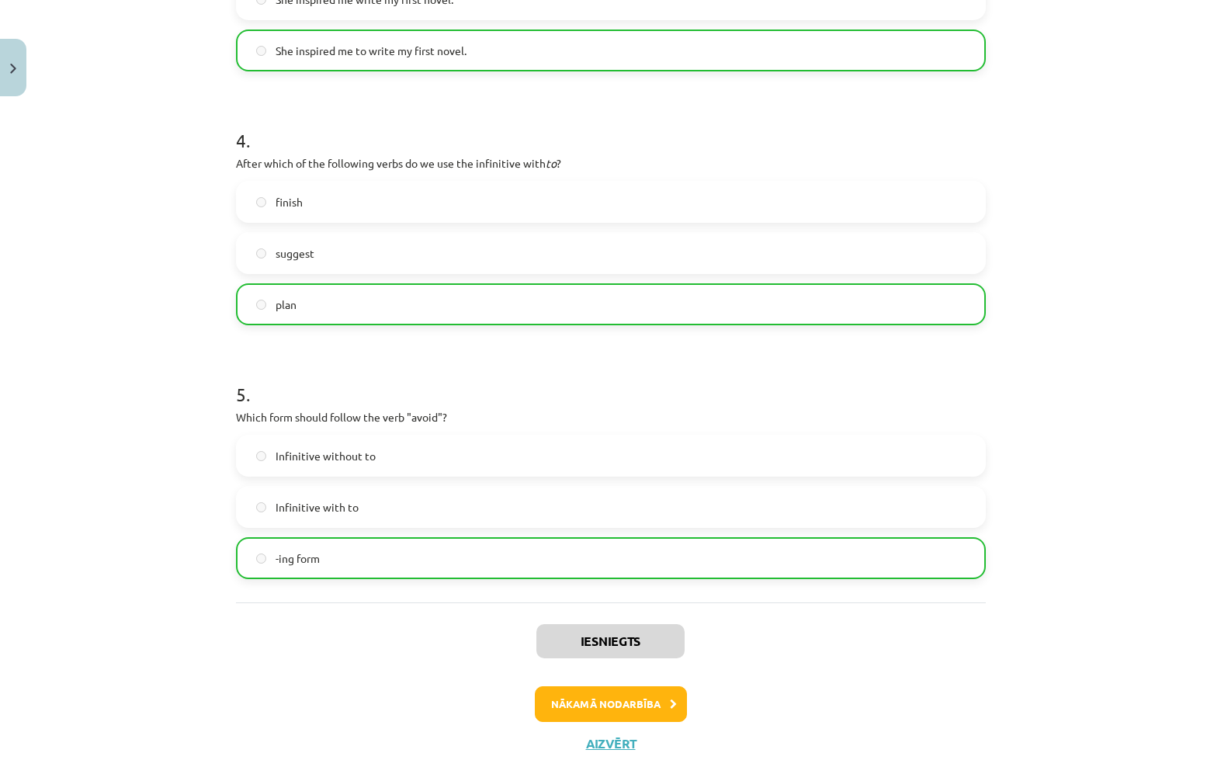
click at [600, 701] on button "Nākamā nodarbība" at bounding box center [611, 704] width 152 height 36
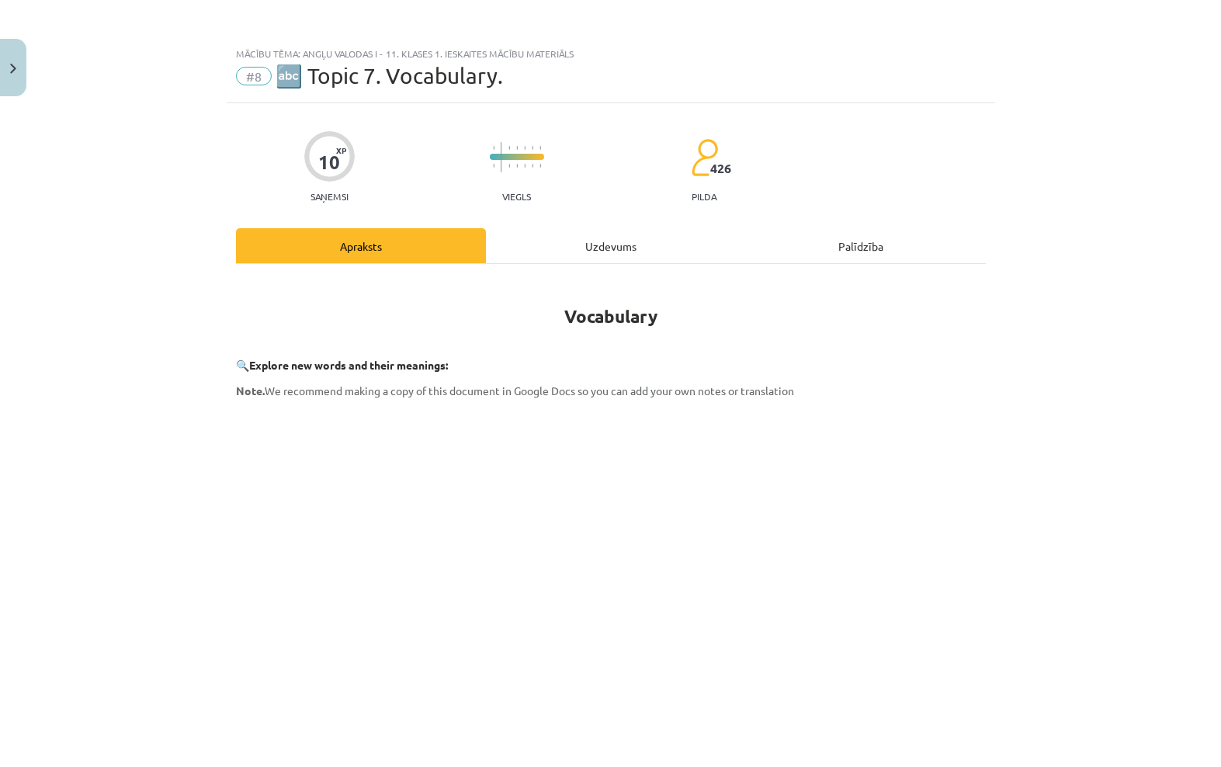
scroll to position [0, 0]
click at [623, 241] on div "Uzdevums" at bounding box center [611, 245] width 250 height 35
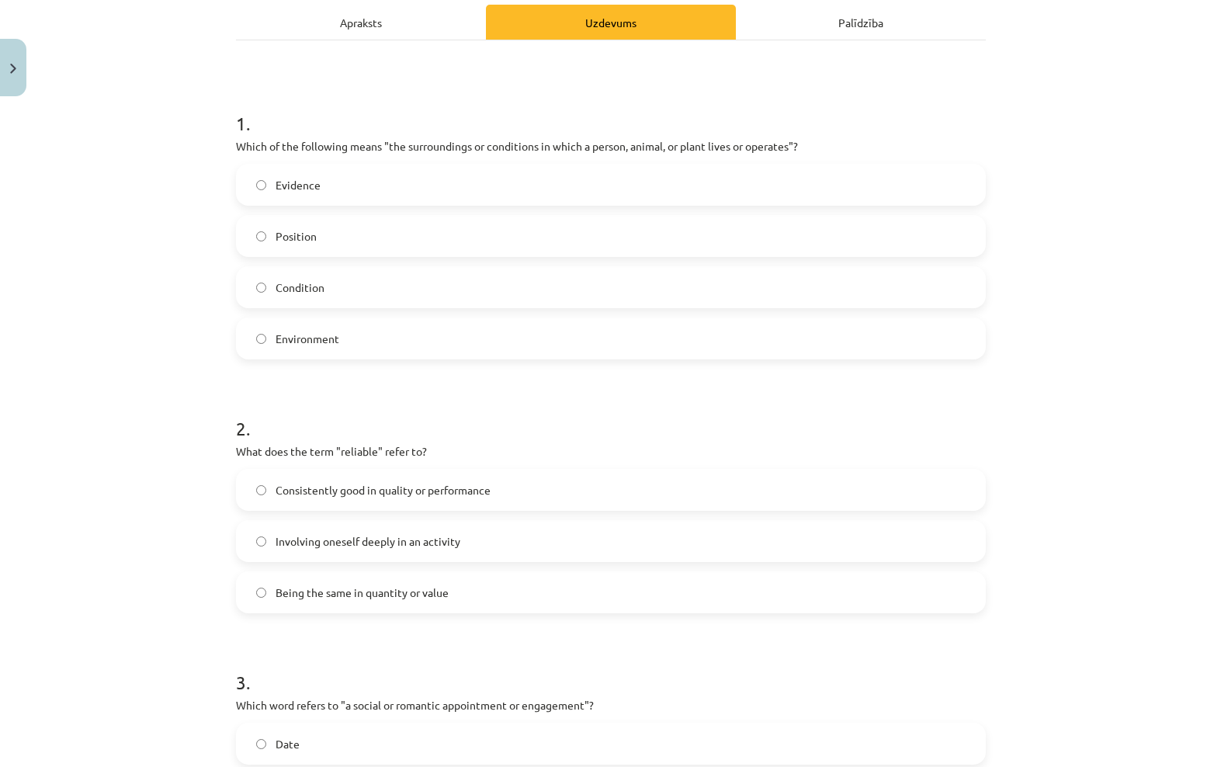
scroll to position [224, 0]
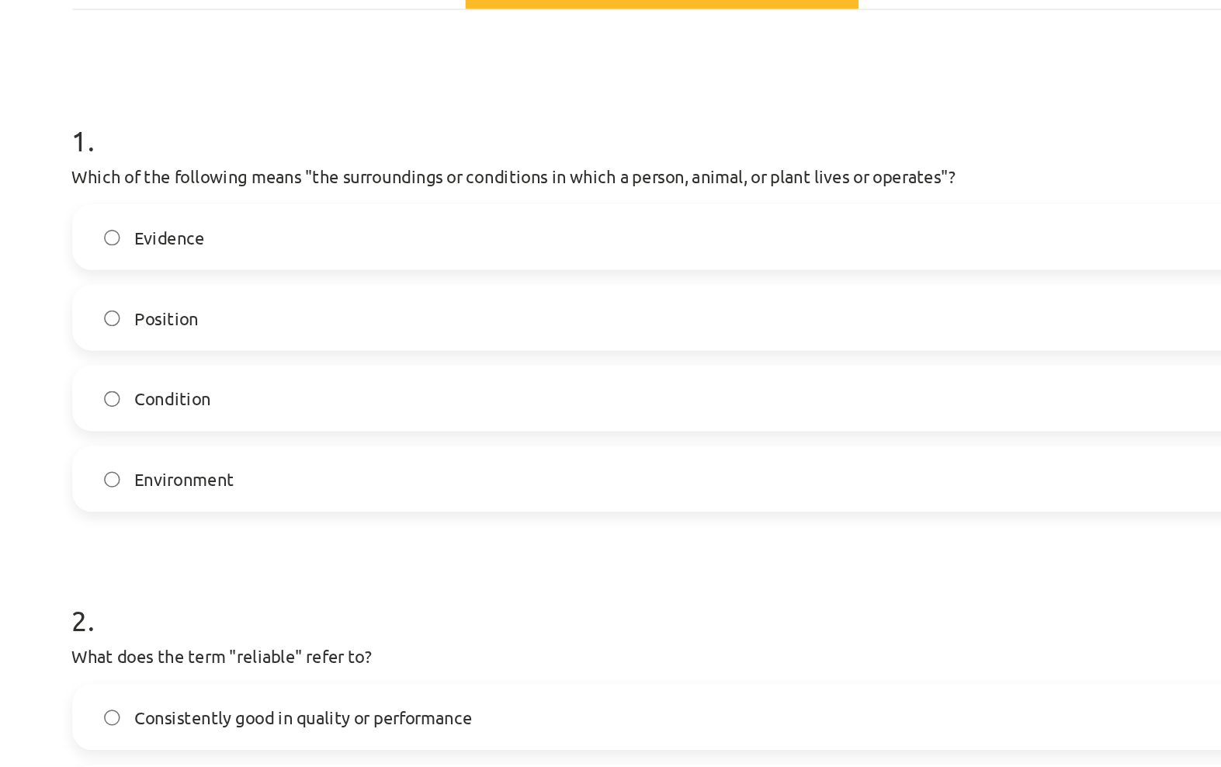
click at [238, 167] on label "Evidence" at bounding box center [611, 184] width 747 height 39
click at [238, 319] on label "Environment" at bounding box center [611, 338] width 747 height 39
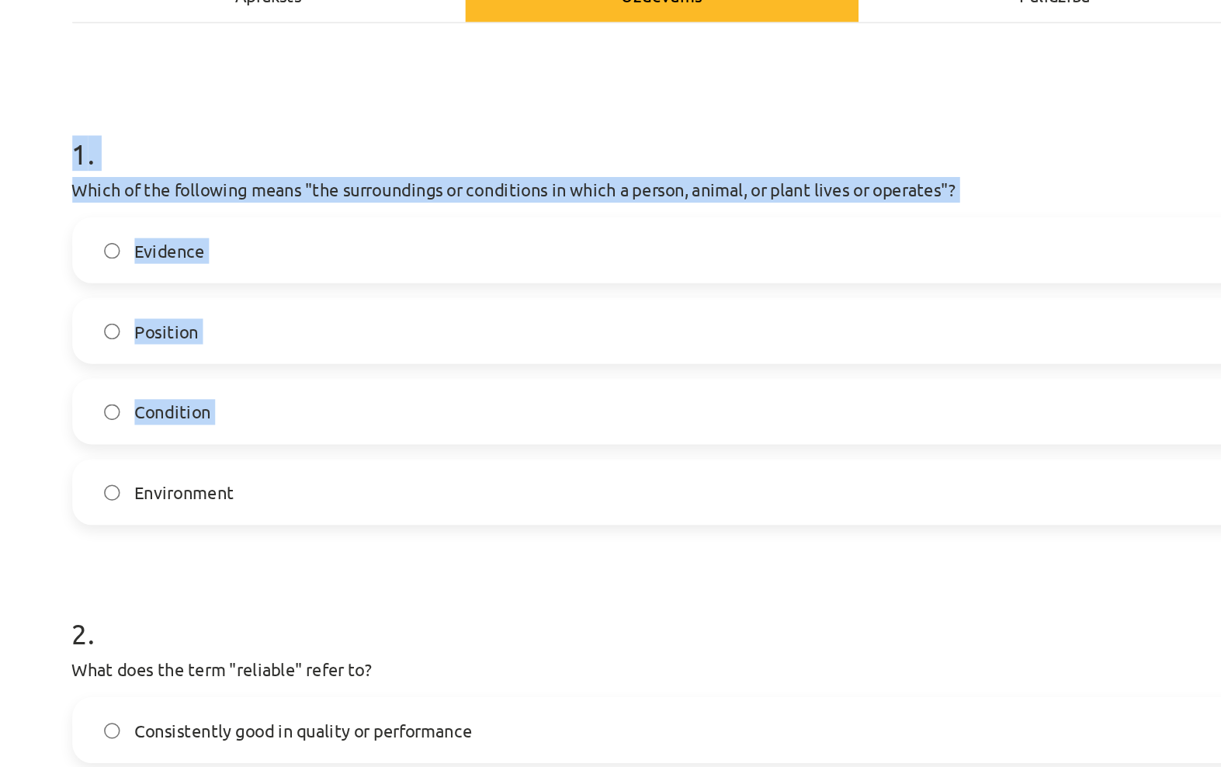
drag, startPoint x: 43, startPoint y: 87, endPoint x: 268, endPoint y: 269, distance: 289.1
click at [268, 269] on div "10 XP Saņemsi Viegls 426 pilda Apraksts Uzdevums Palīdzība 1 . Which of the fol…" at bounding box center [611, 706] width 768 height 1636
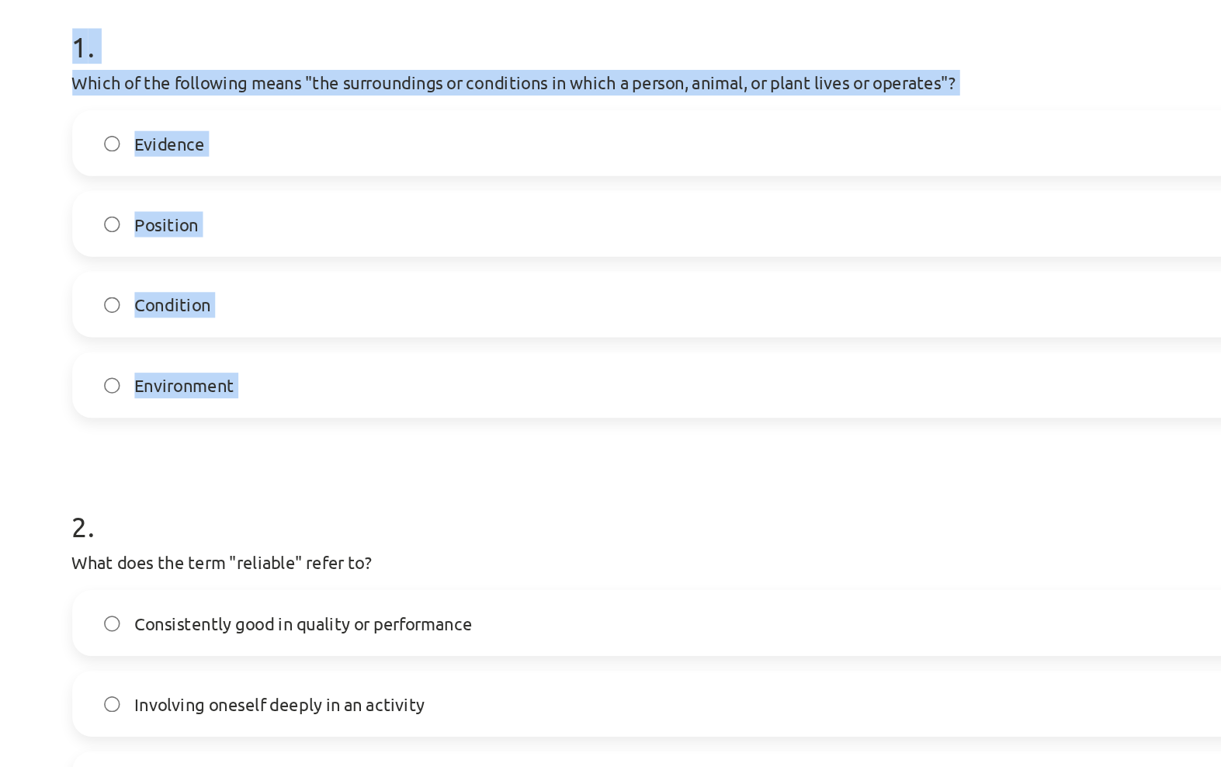
scroll to position [291, 0]
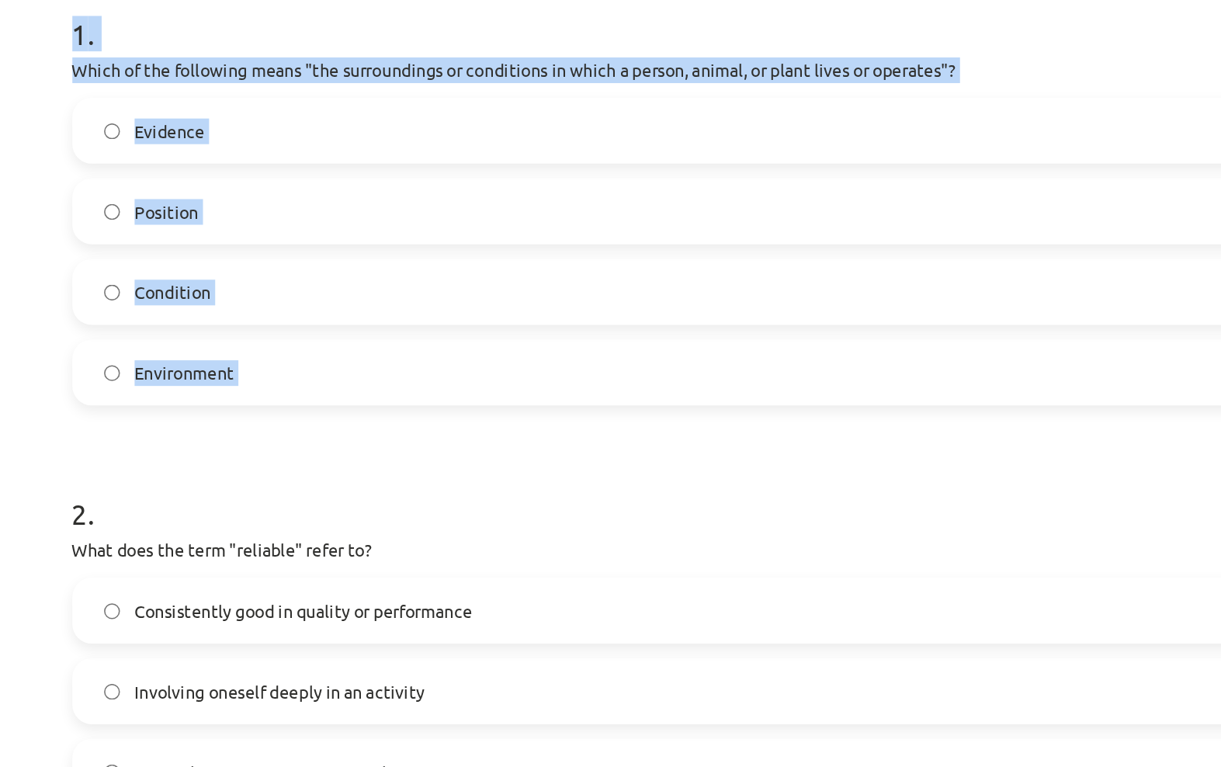
drag, startPoint x: 35, startPoint y: 78, endPoint x: 221, endPoint y: 273, distance: 270.1
click at [221, 273] on div "Mācību tēma: Angļu valodas i - 11. klases 1. ieskaites mācību materiāls #8 🔤 To…" at bounding box center [610, 383] width 1221 height 767
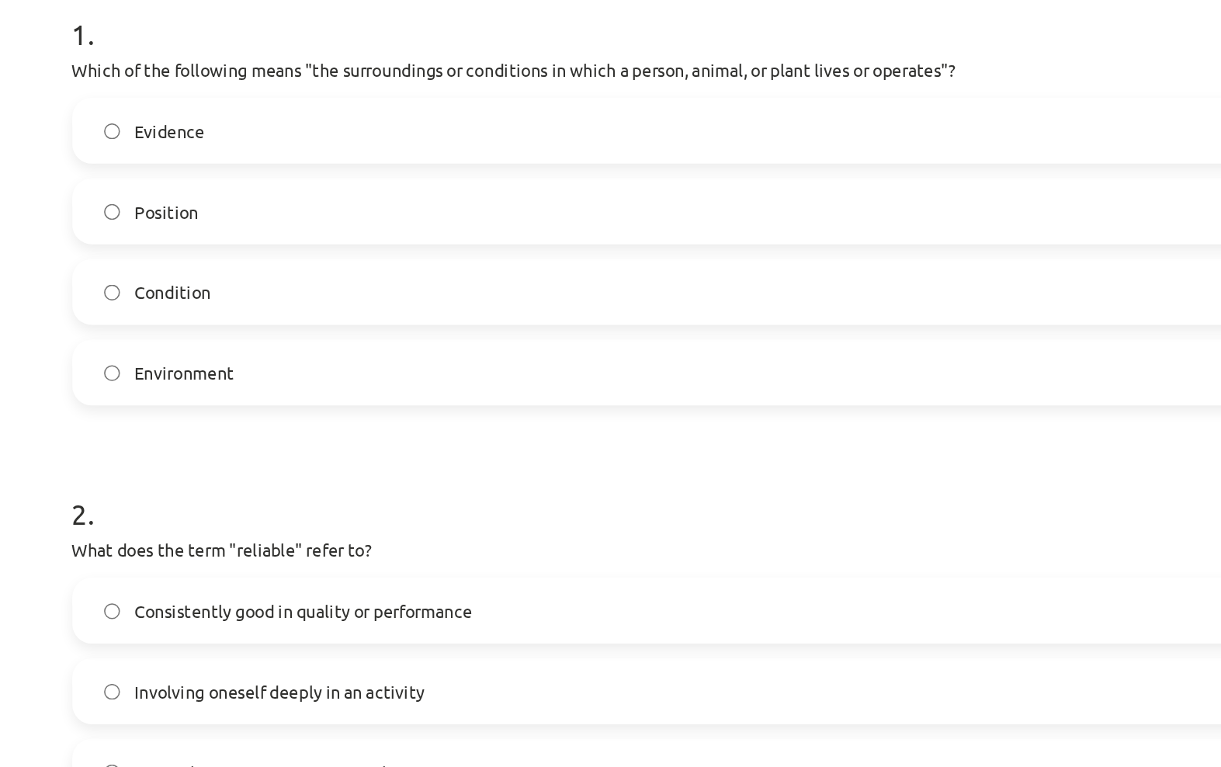
click at [236, 286] on form "1 . Which of the following means "the surroundings or conditions in which a per…" at bounding box center [611, 662] width 750 height 1289
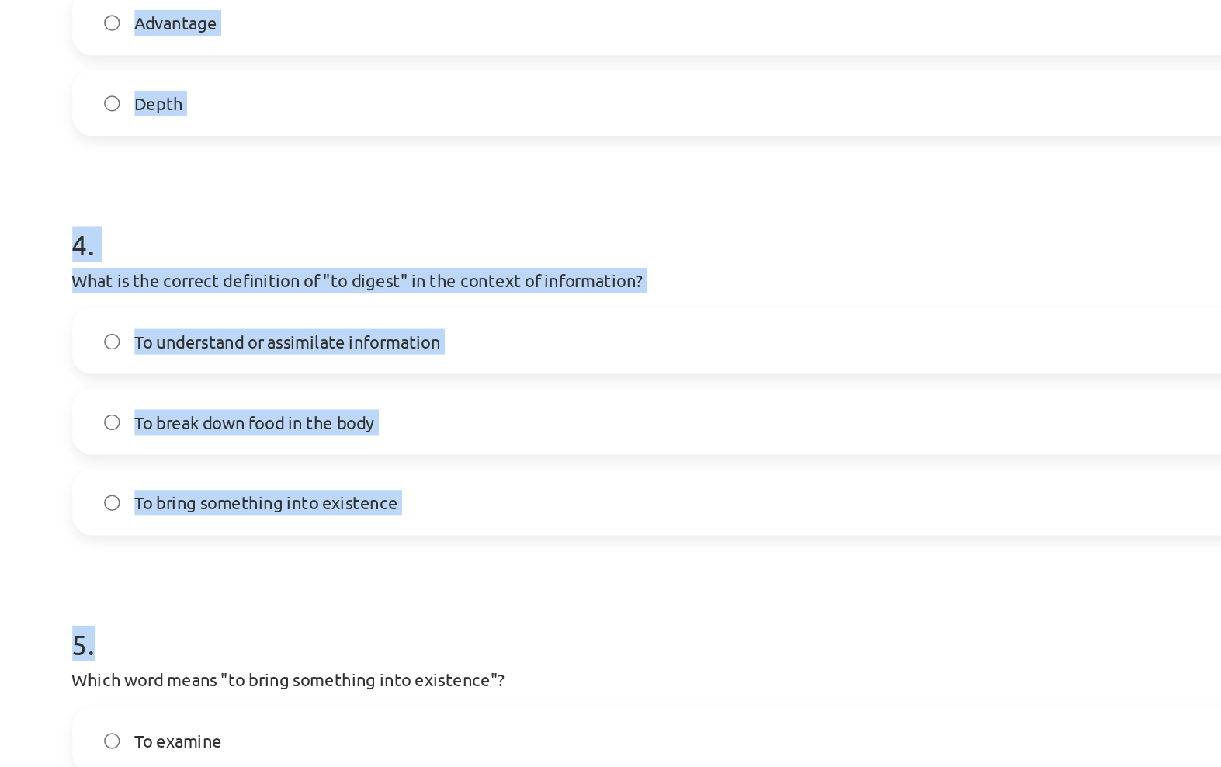
scroll to position [970, 0]
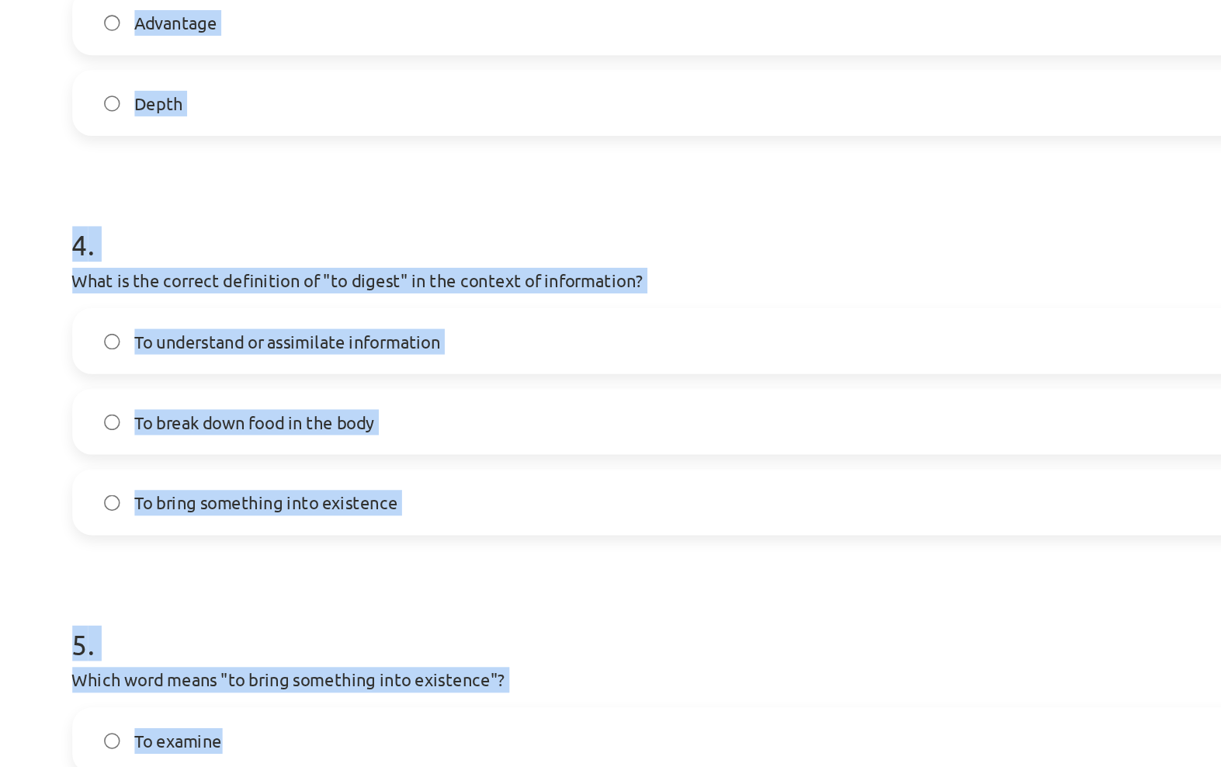
drag, startPoint x: 47, startPoint y: 20, endPoint x: 342, endPoint y: 475, distance: 541.7
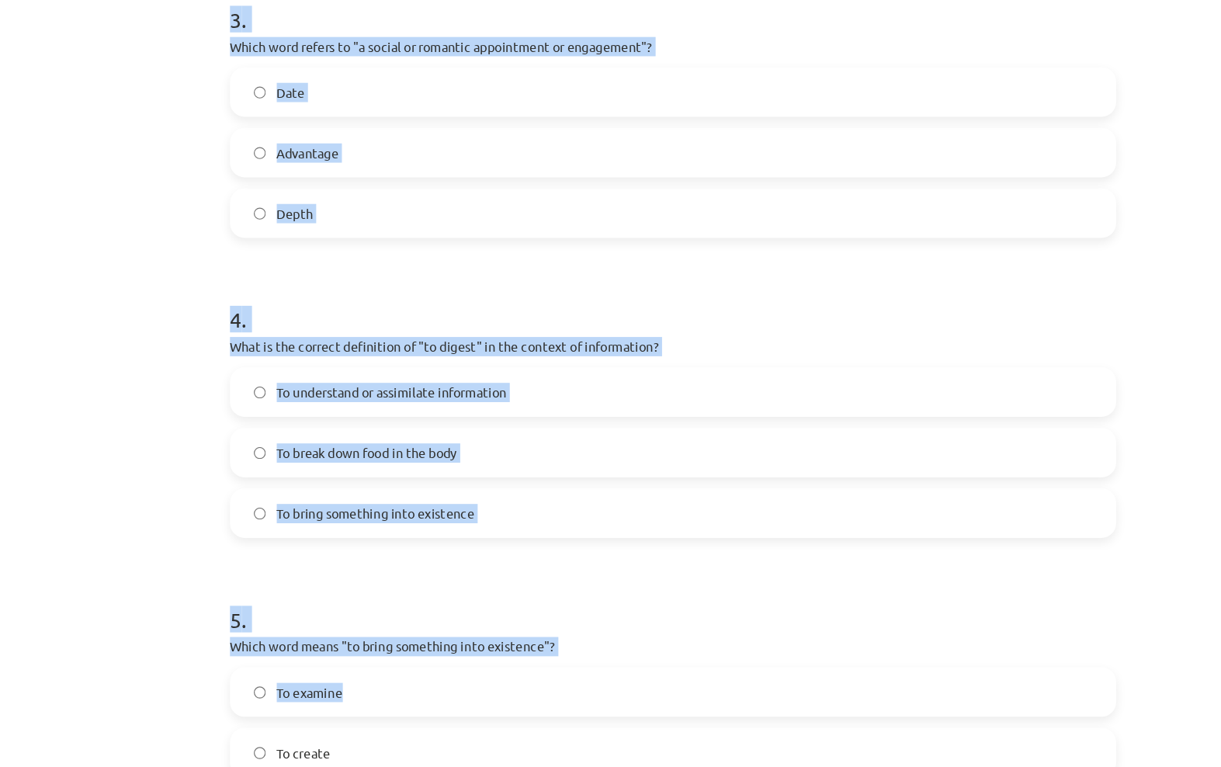
scroll to position [890, 0]
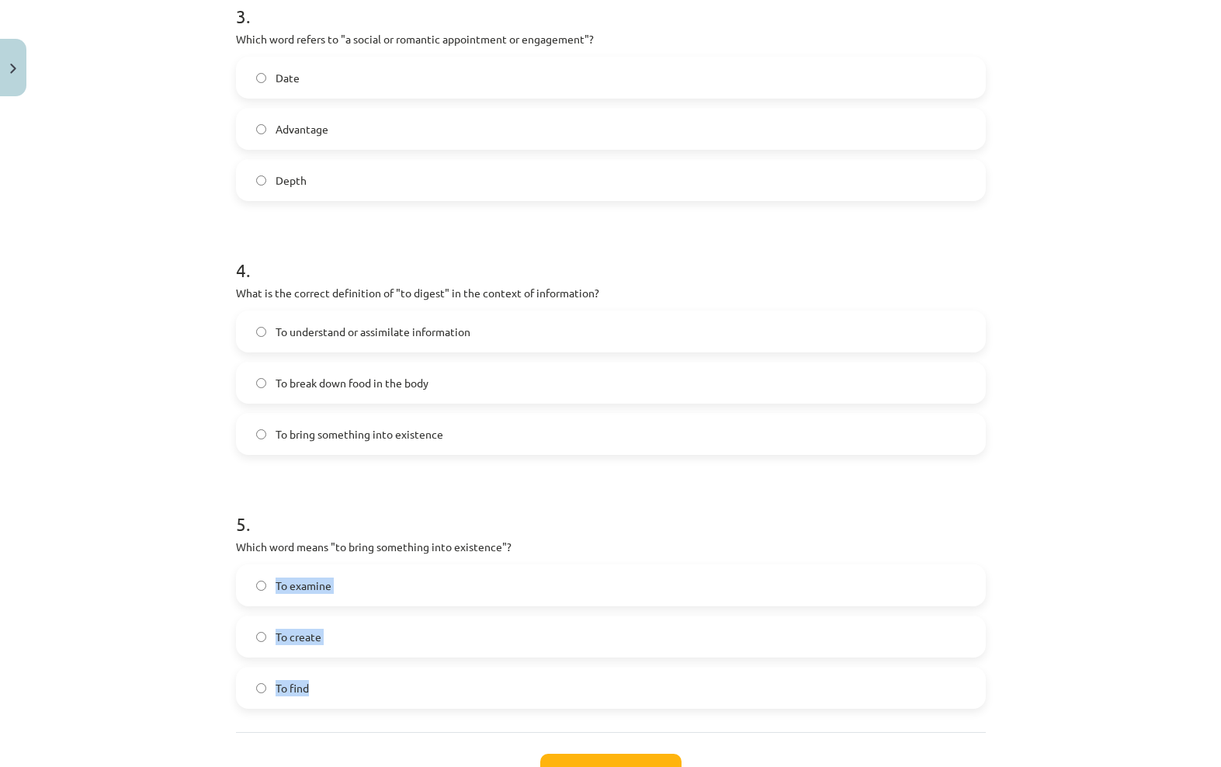
drag, startPoint x: 272, startPoint y: 574, endPoint x: 362, endPoint y: 692, distance: 149.0
click at [360, 686] on div "To examine To create To find" at bounding box center [611, 636] width 750 height 144
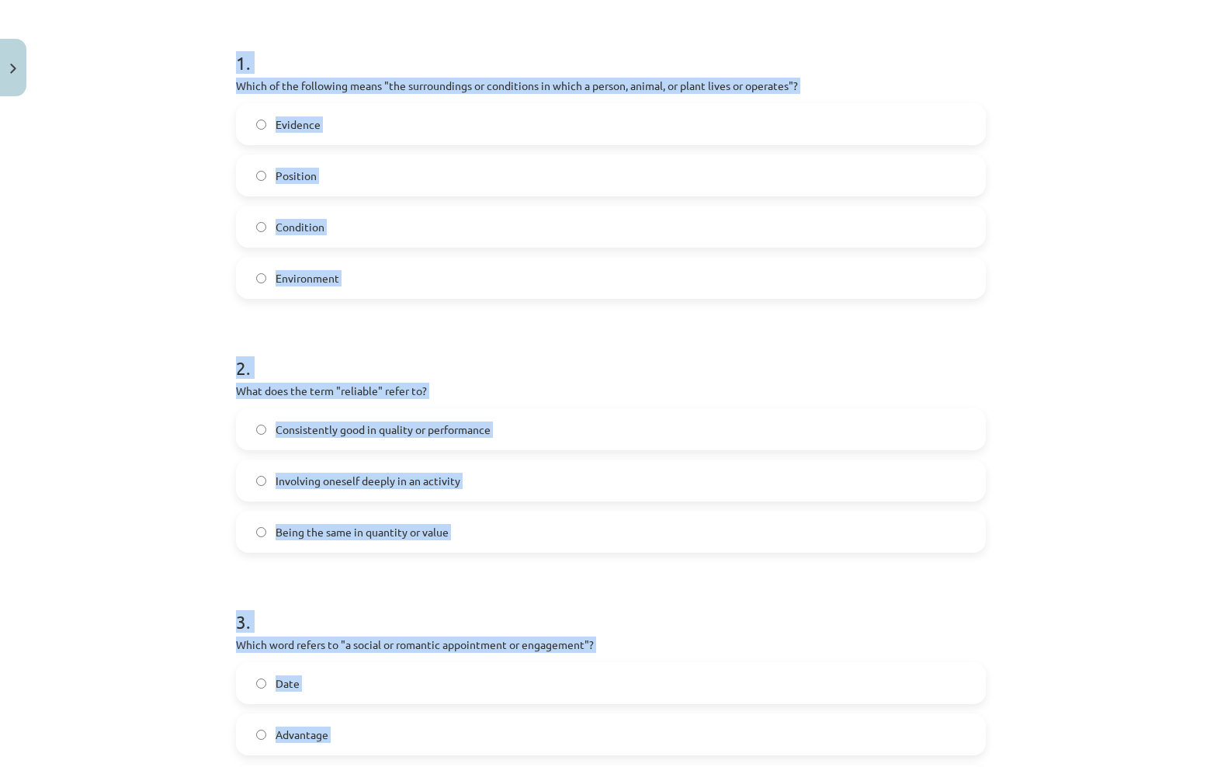
scroll to position [272, 0]
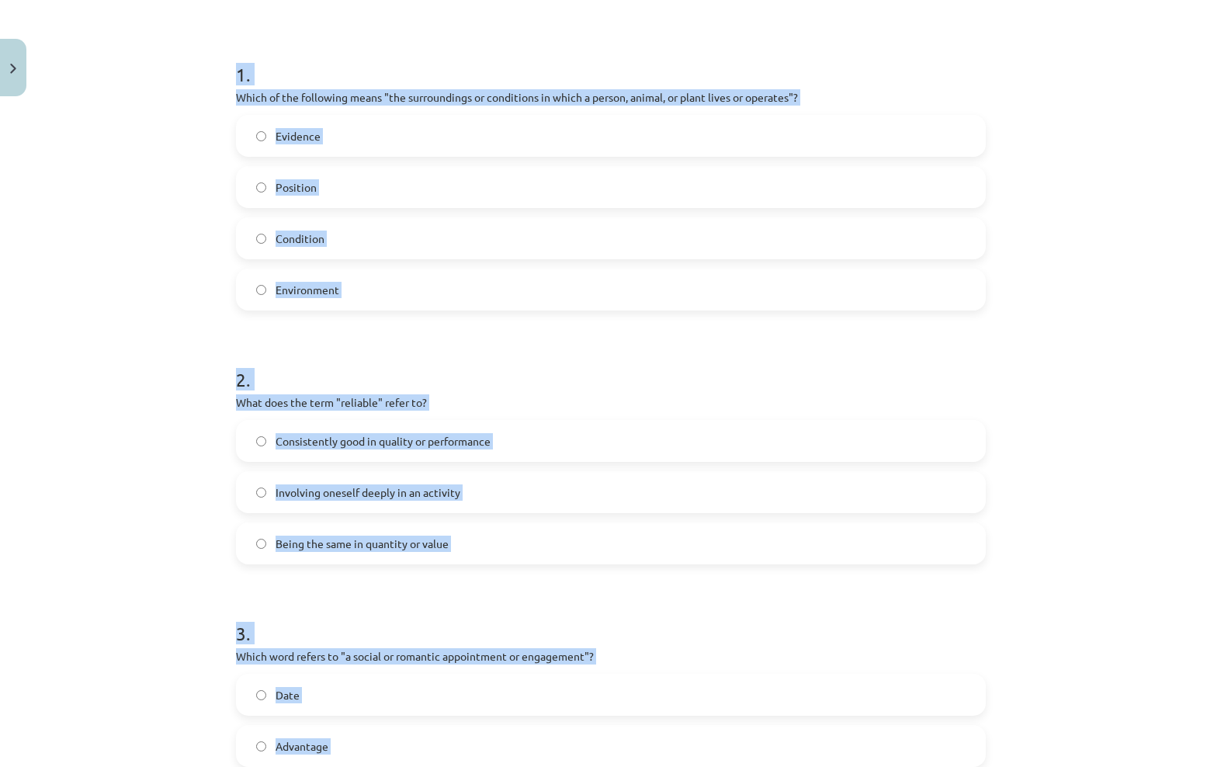
drag, startPoint x: 362, startPoint y: 694, endPoint x: 236, endPoint y: 75, distance: 632.1
click at [237, 74] on form "1 . Which of the following means "the surroundings or conditions in which a per…" at bounding box center [611, 680] width 750 height 1289
copy form "1 . Which of the following means "the surroundings or conditions in which a per…"
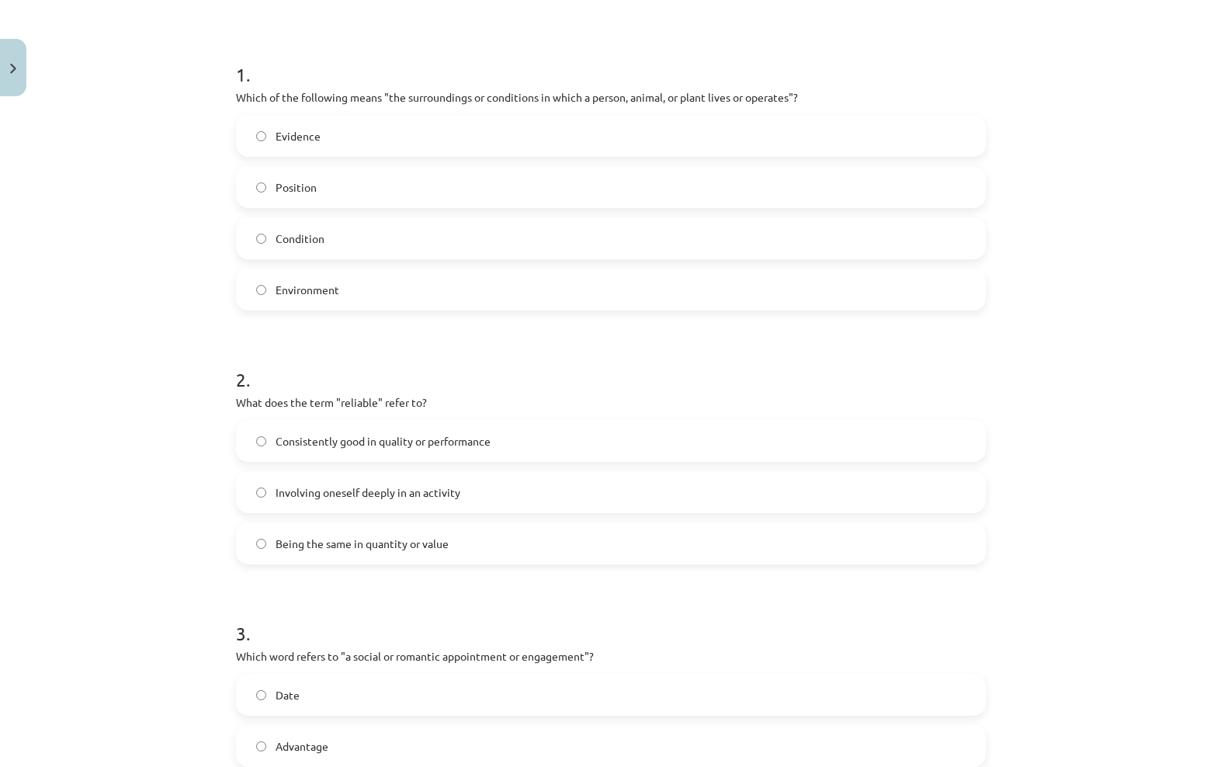
click at [147, 218] on div "Mācību tēma: Angļu valodas i - 11. klases 1. ieskaites mācību materiāls #8 🔤 To…" at bounding box center [610, 383] width 1221 height 767
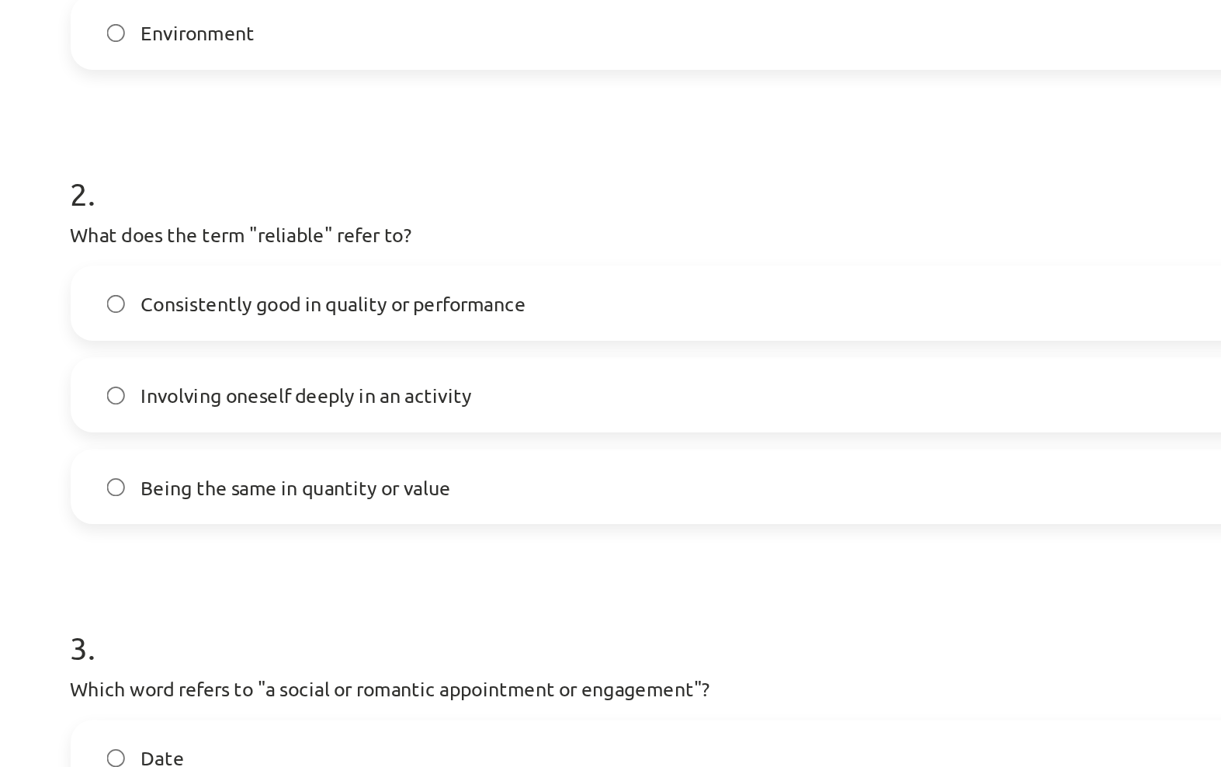
click at [489, 418] on label "Consistently good in quality or performance" at bounding box center [611, 437] width 747 height 39
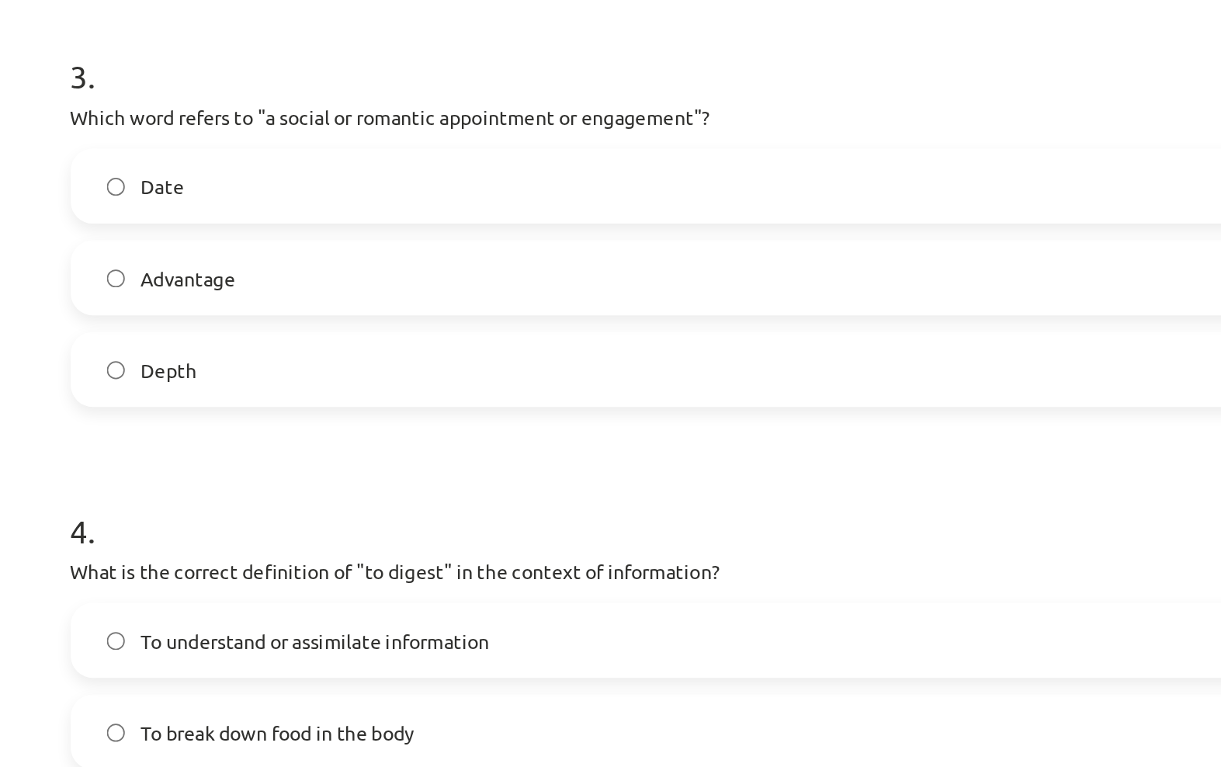
scroll to position [595, 0]
click at [238, 353] on label "Date" at bounding box center [611, 372] width 747 height 39
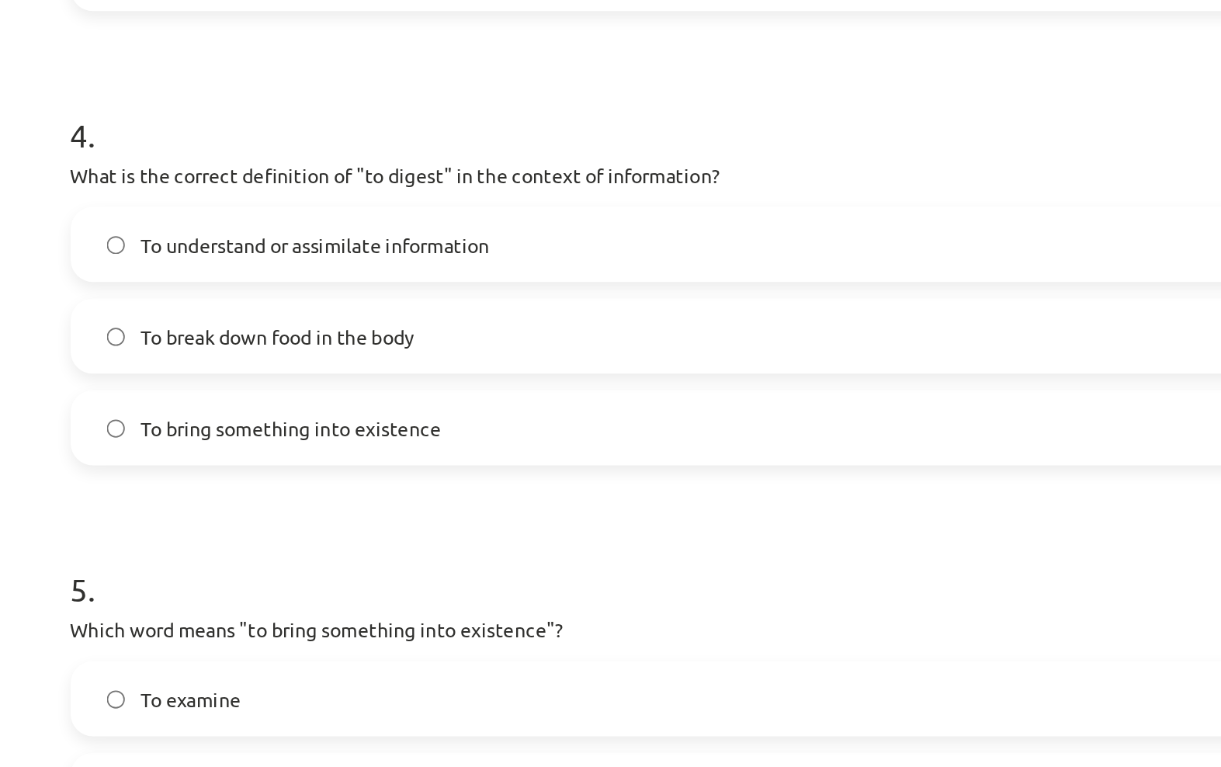
scroll to position [816, 0]
click at [394, 386] on label "To understand or assimilate information" at bounding box center [611, 405] width 747 height 39
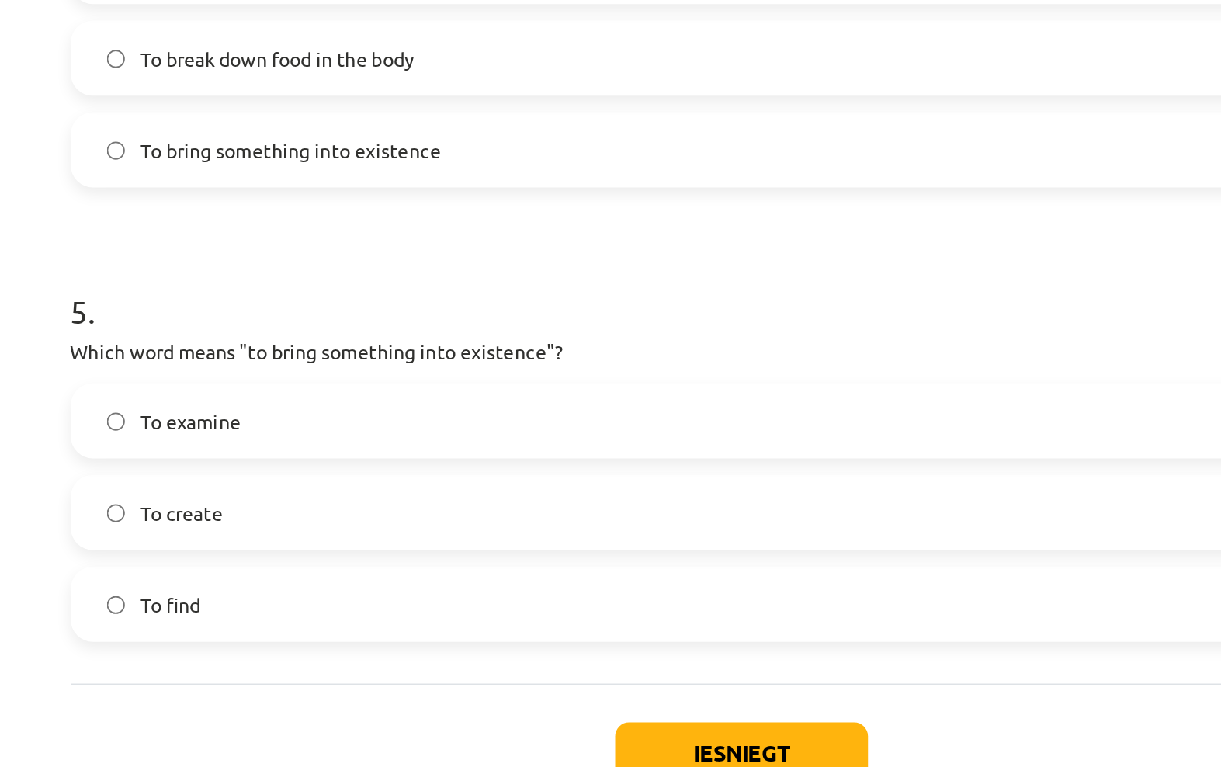
scroll to position [970, 0]
click at [381, 536] on label "To create" at bounding box center [611, 555] width 747 height 39
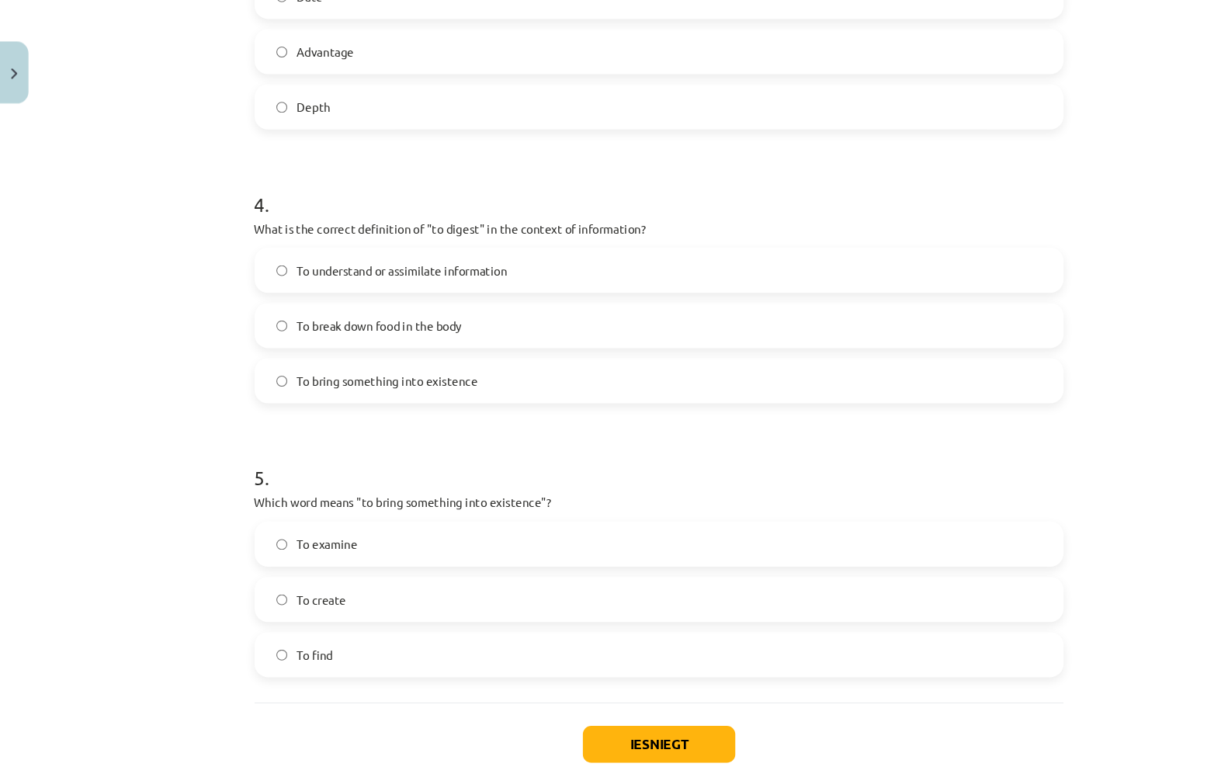
click at [615, 686] on button "Iesniegt" at bounding box center [610, 690] width 141 height 34
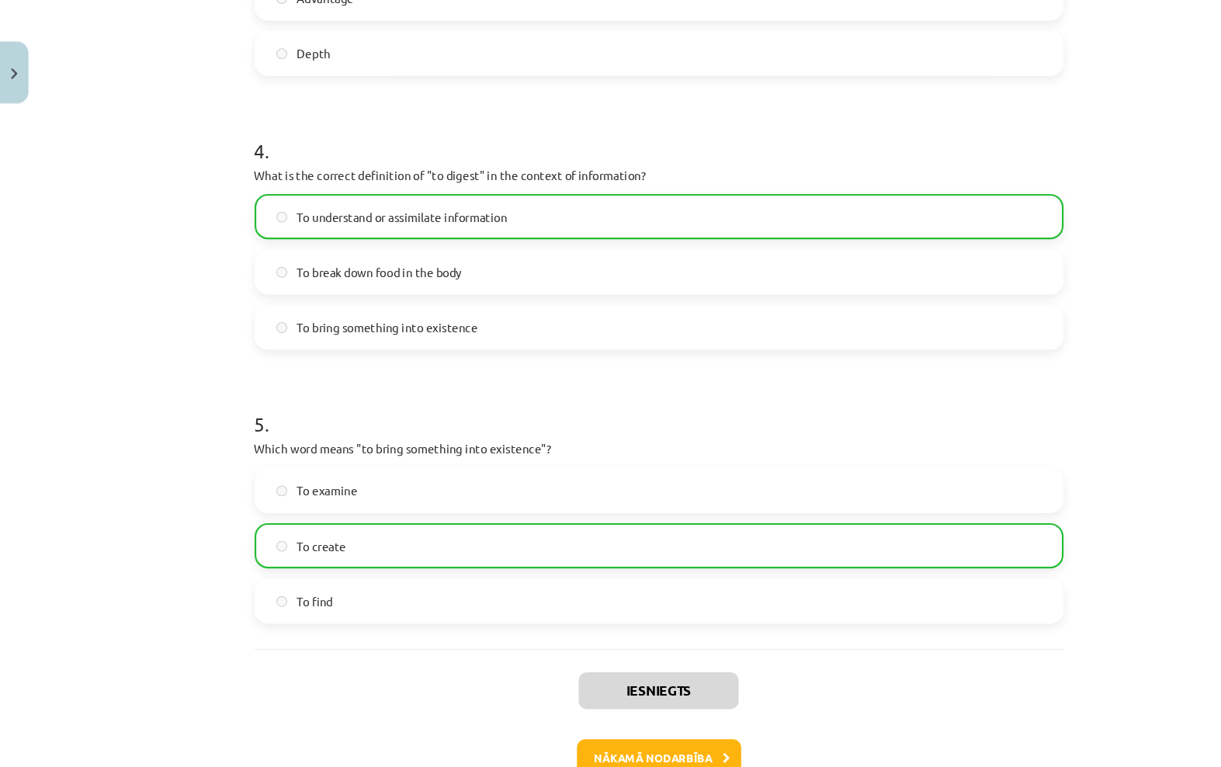
scroll to position [1019, 0]
click at [563, 710] on button "Nākamā nodarbība" at bounding box center [611, 704] width 152 height 36
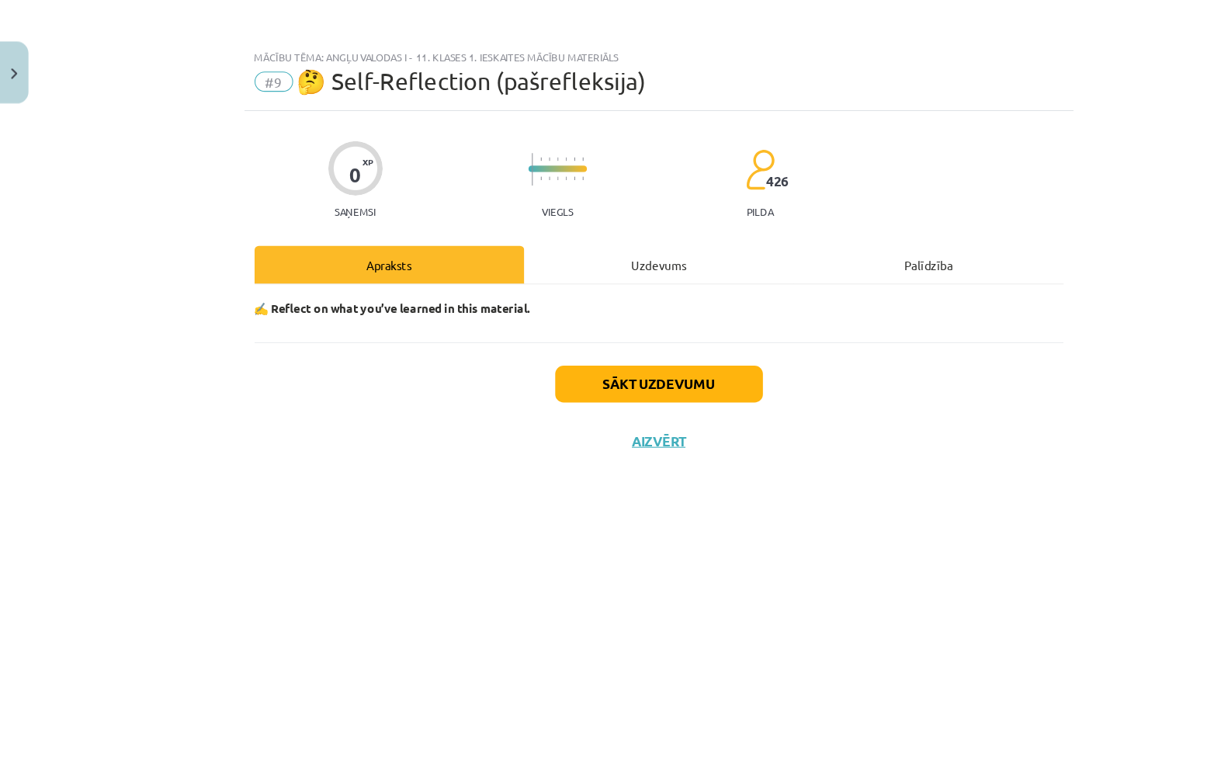
scroll to position [0, 0]
click at [598, 256] on div "Uzdevums" at bounding box center [611, 245] width 250 height 35
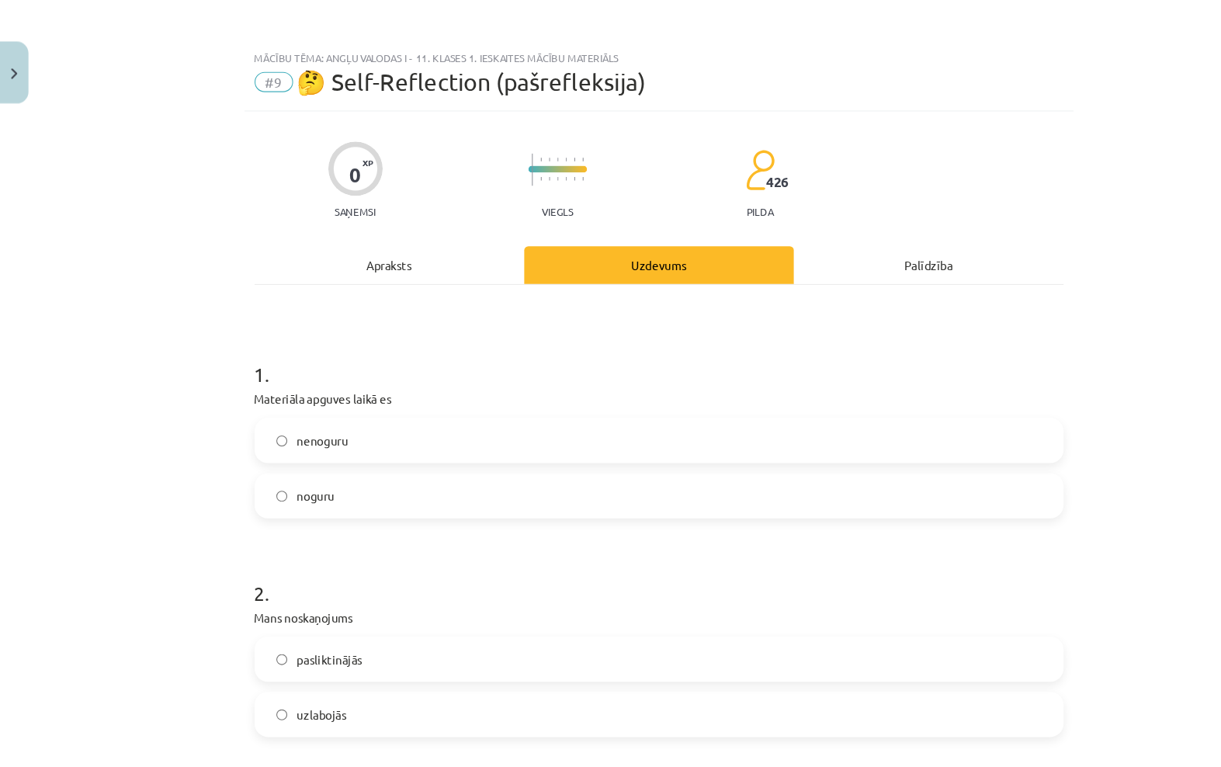
scroll to position [39, 0]
click at [405, 389] on label "nenoguru" at bounding box center [611, 408] width 747 height 39
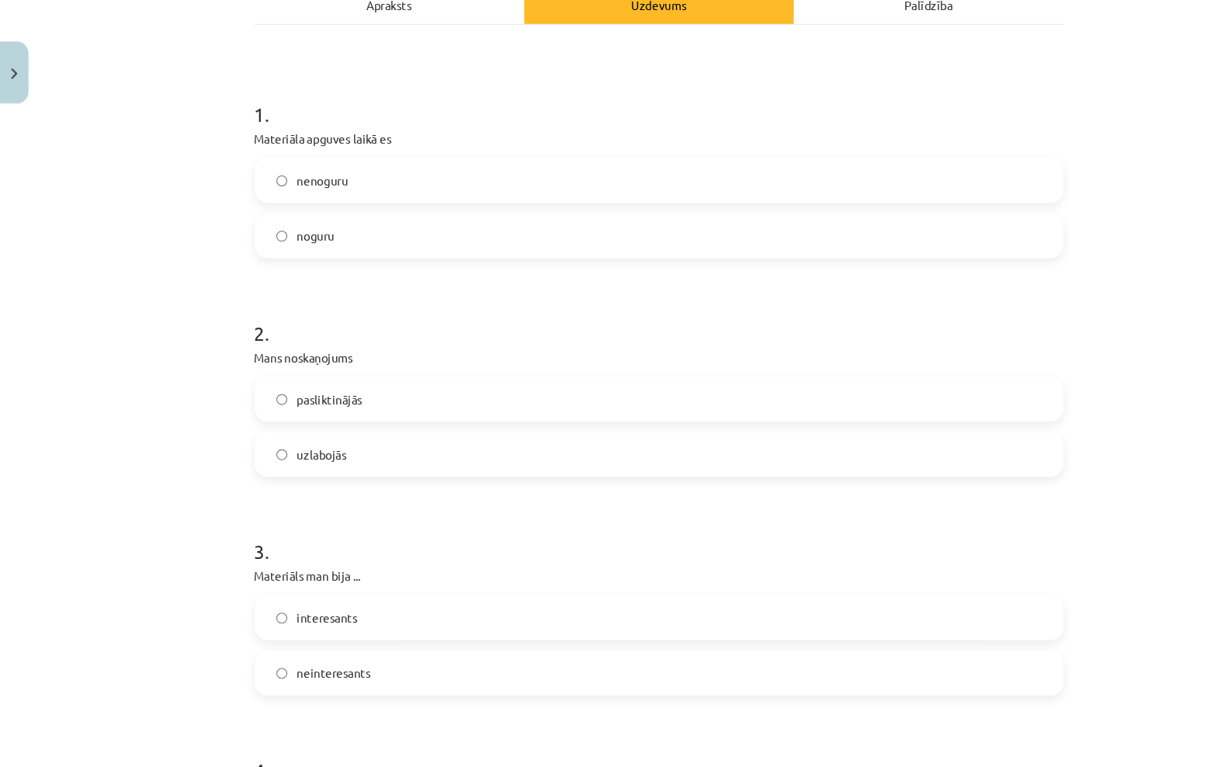
scroll to position [241, 0]
click at [345, 351] on label "pasliktinājās" at bounding box center [611, 370] width 747 height 39
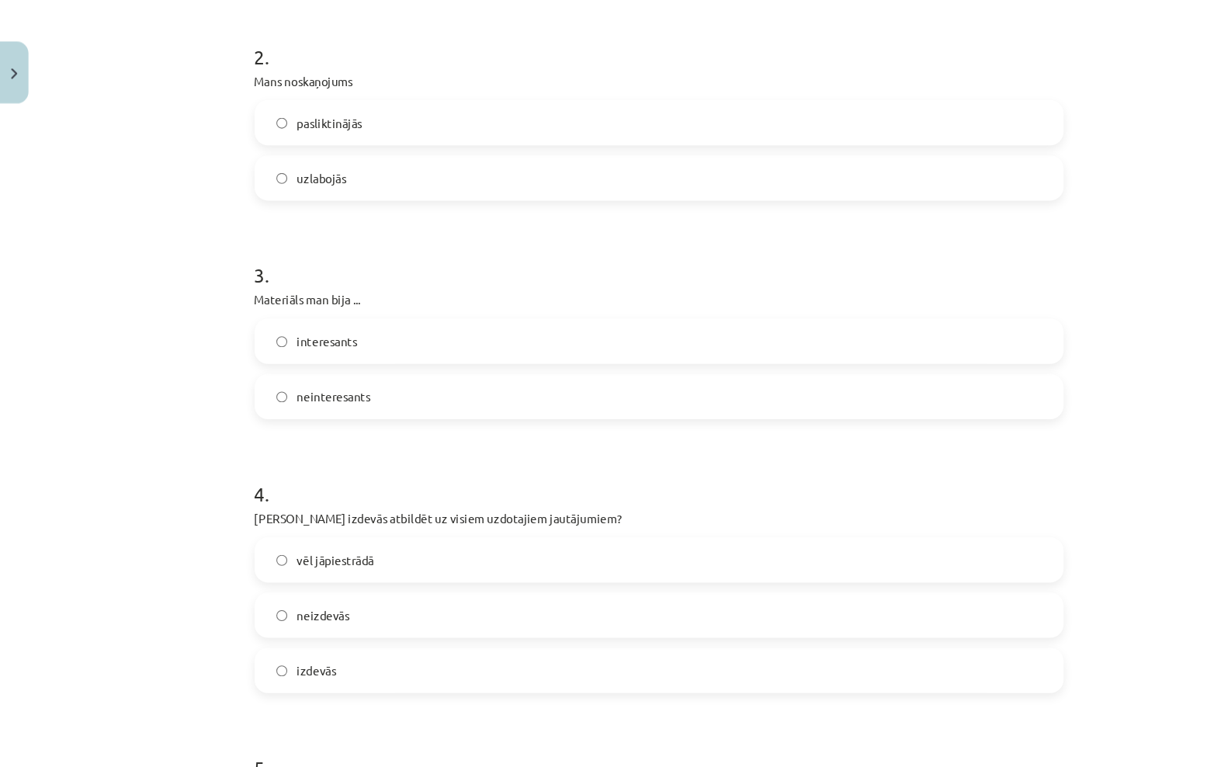
scroll to position [497, 0]
click at [331, 309] on span "interesants" at bounding box center [304, 317] width 56 height 16
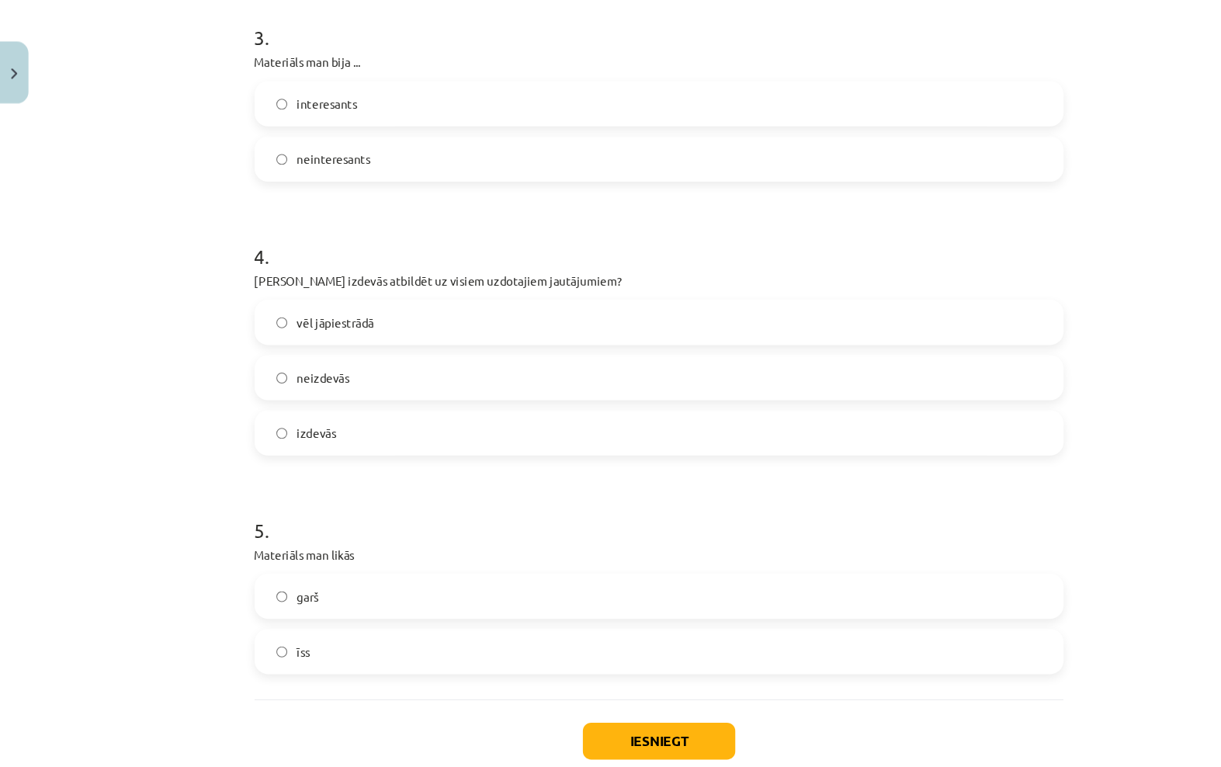
scroll to position [714, 0]
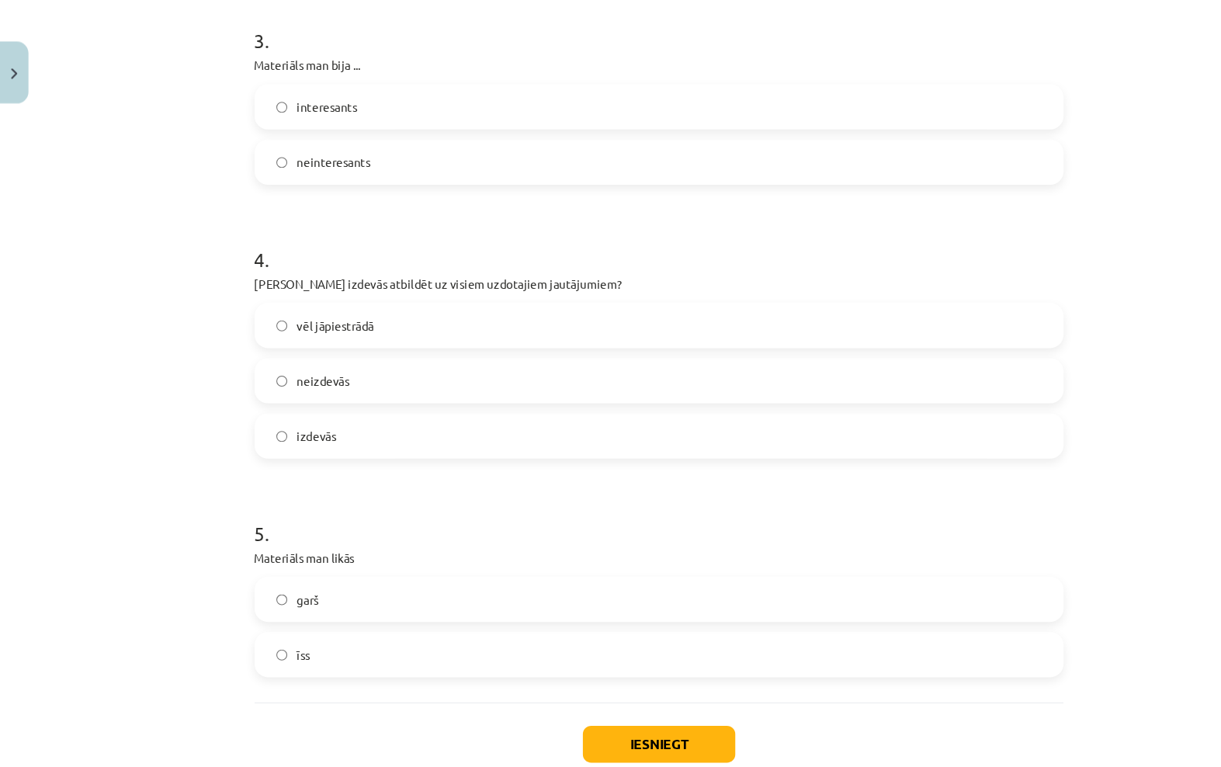
click at [308, 536] on label "garš" at bounding box center [611, 555] width 747 height 39
click at [406, 283] on label "vēl jāpiestrādā" at bounding box center [611, 302] width 747 height 39
click at [622, 673] on button "Iesniegt" at bounding box center [610, 690] width 141 height 34
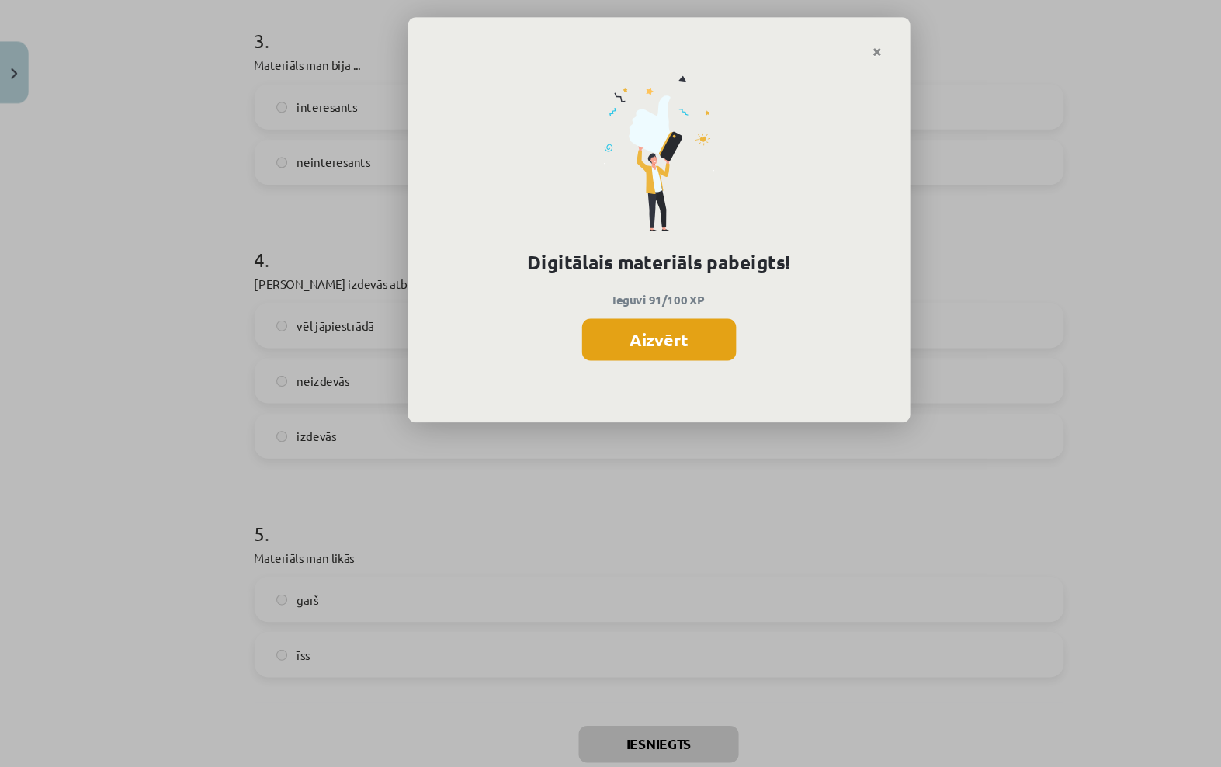
click at [598, 321] on button "Aizvērt" at bounding box center [610, 315] width 143 height 39
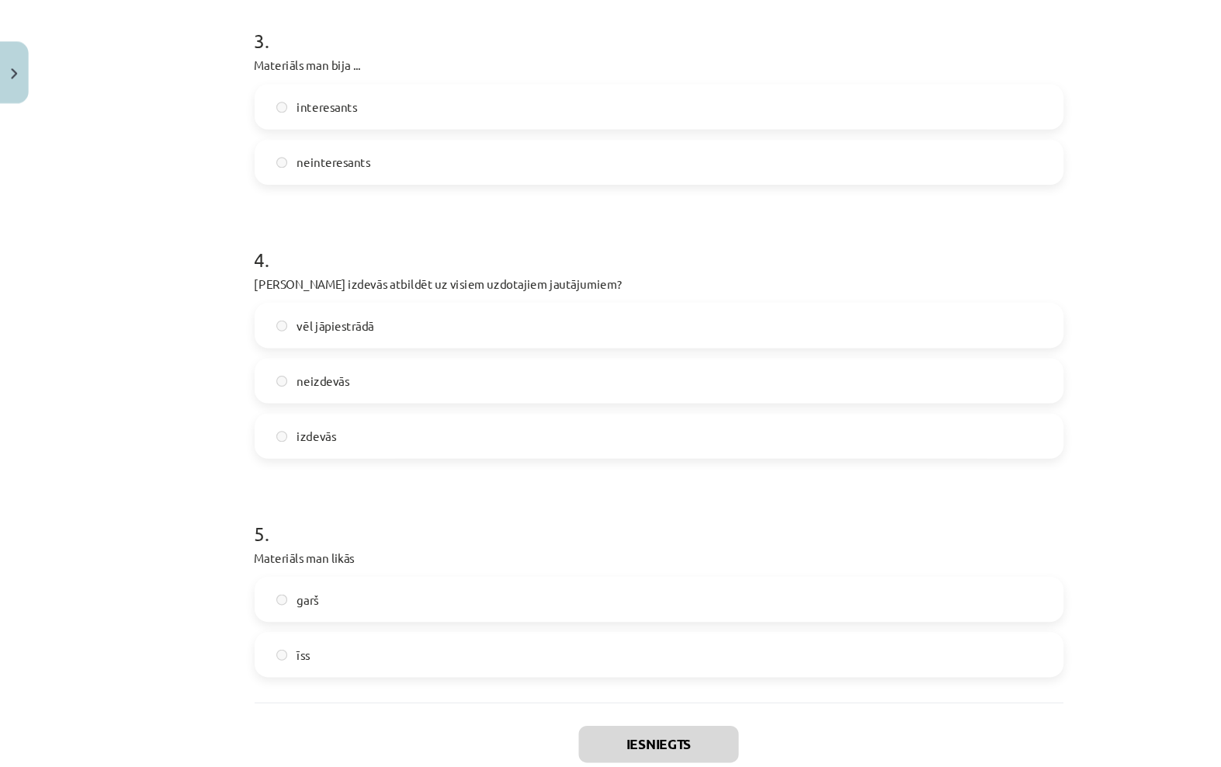
click at [19, 70] on button "Close" at bounding box center [13, 67] width 26 height 57
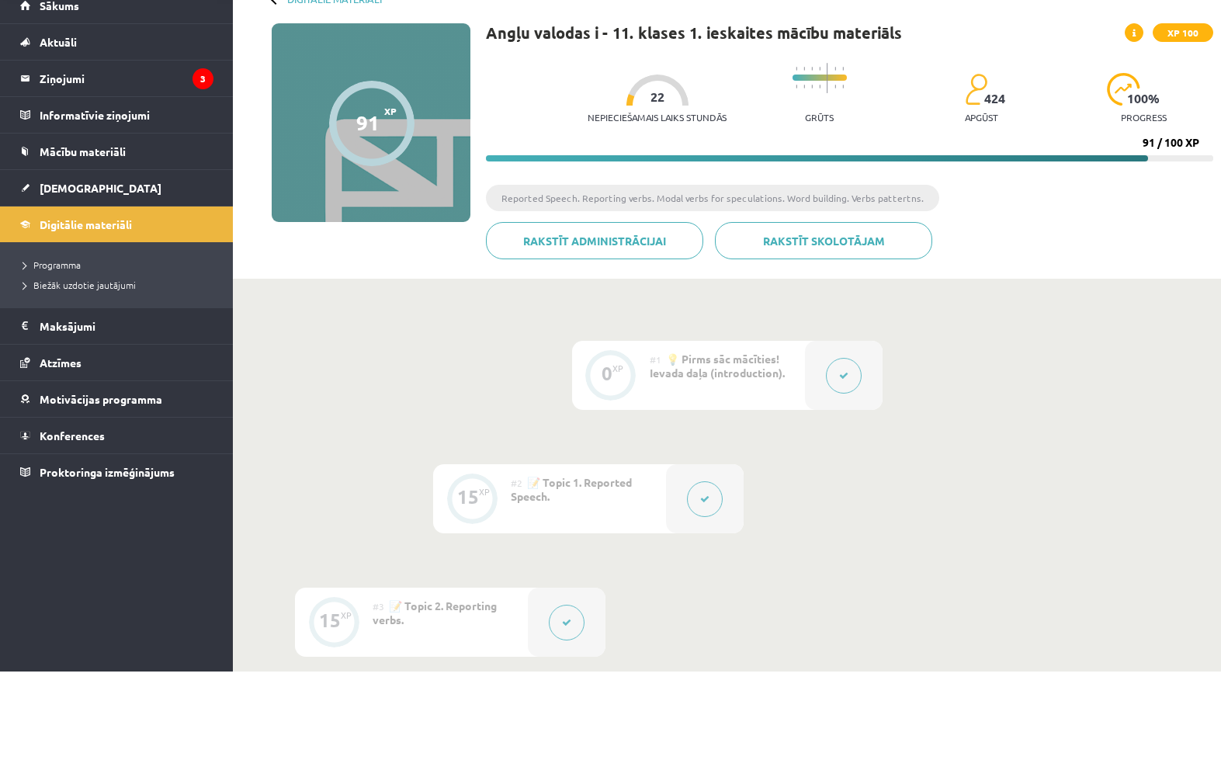
scroll to position [95, 0]
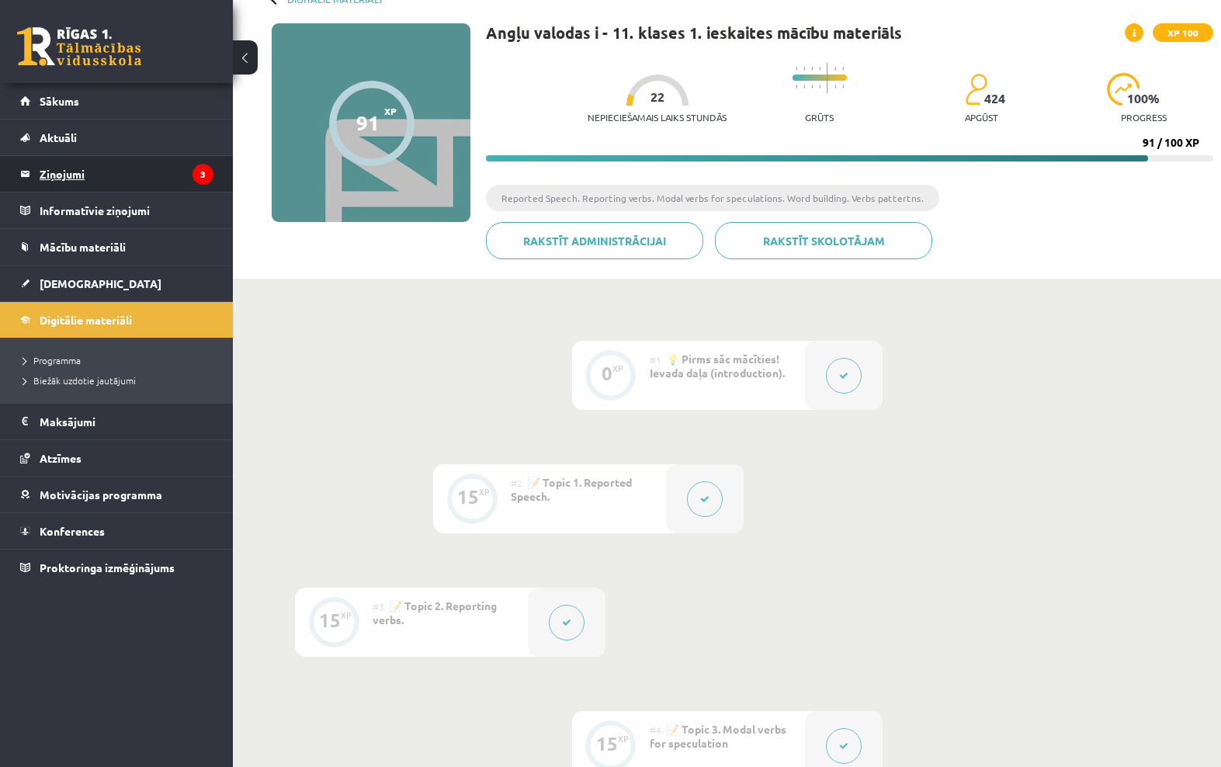
click at [88, 183] on legend "Ziņojumi 3" at bounding box center [127, 174] width 174 height 36
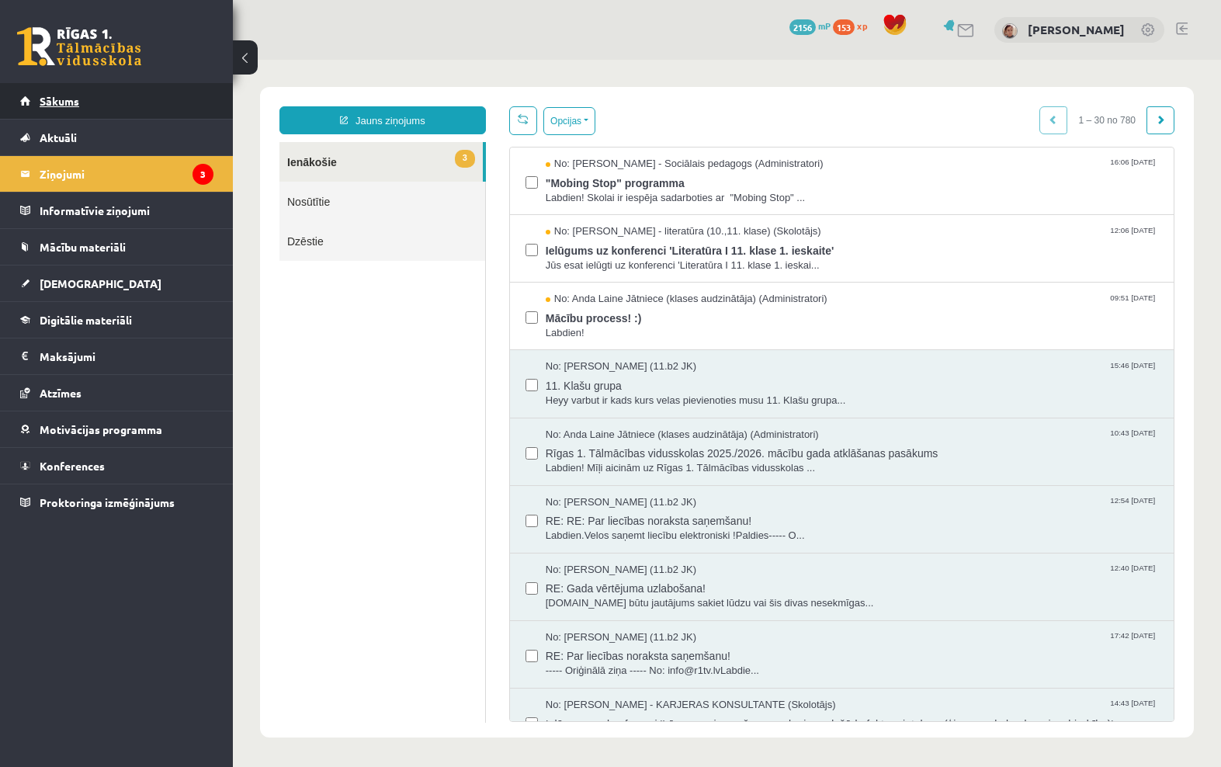
click at [87, 109] on link "Sākums" at bounding box center [116, 101] width 193 height 36
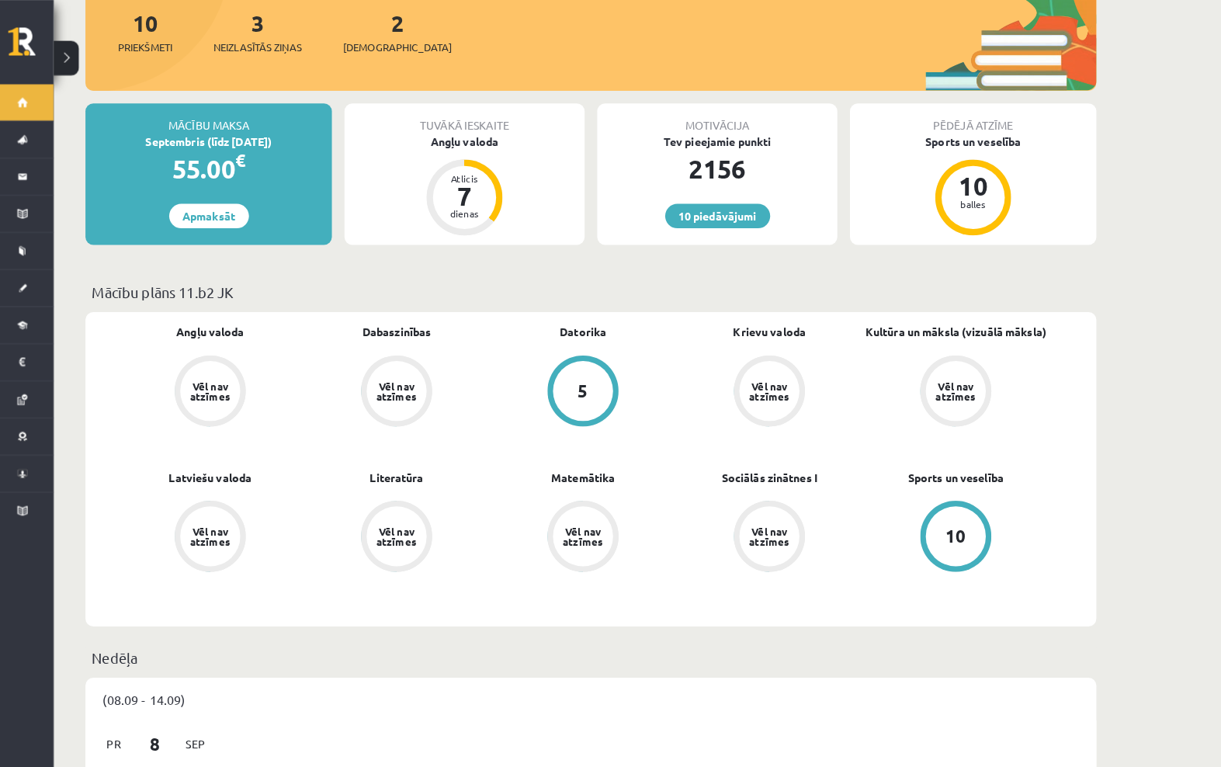
scroll to position [236, 0]
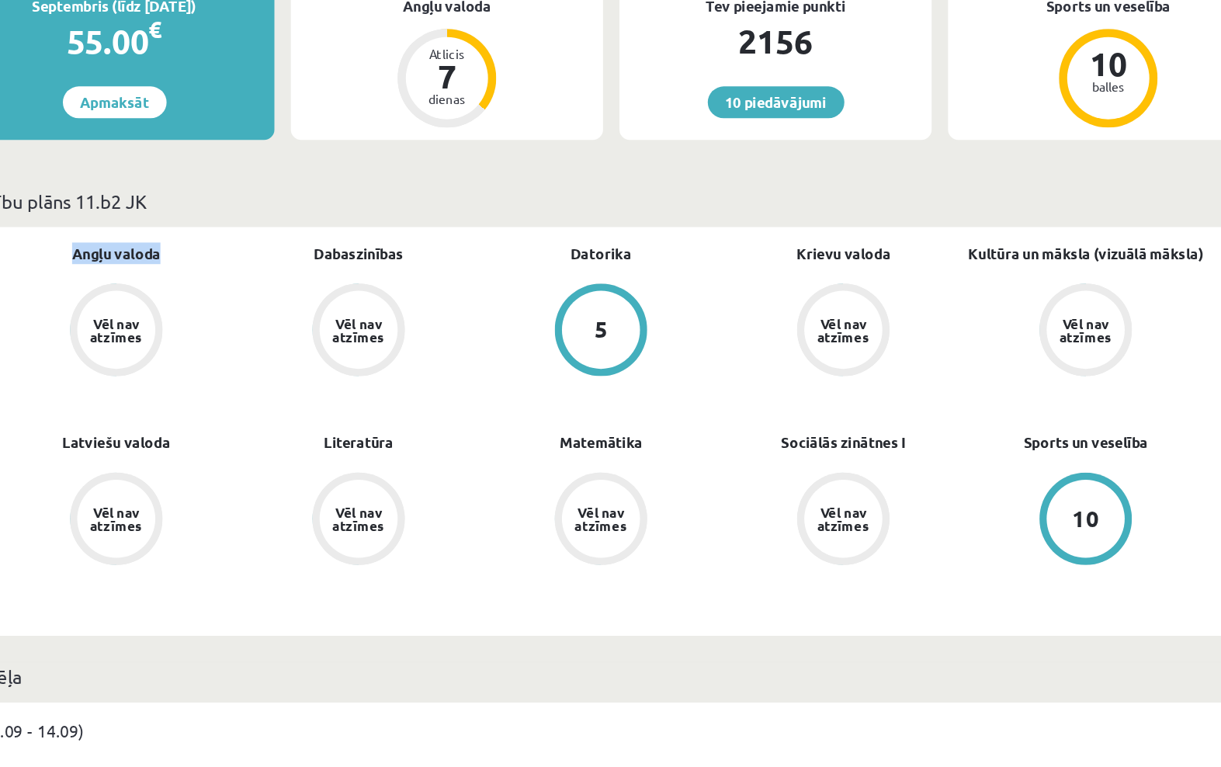
drag, startPoint x: 51, startPoint y: 174, endPoint x: 96, endPoint y: 185, distance: 46.3
click at [124, 306] on div "Angļu valoda Vēl nav atzīmes" at bounding box center [215, 358] width 183 height 104
